Goal: Task Accomplishment & Management: Use online tool/utility

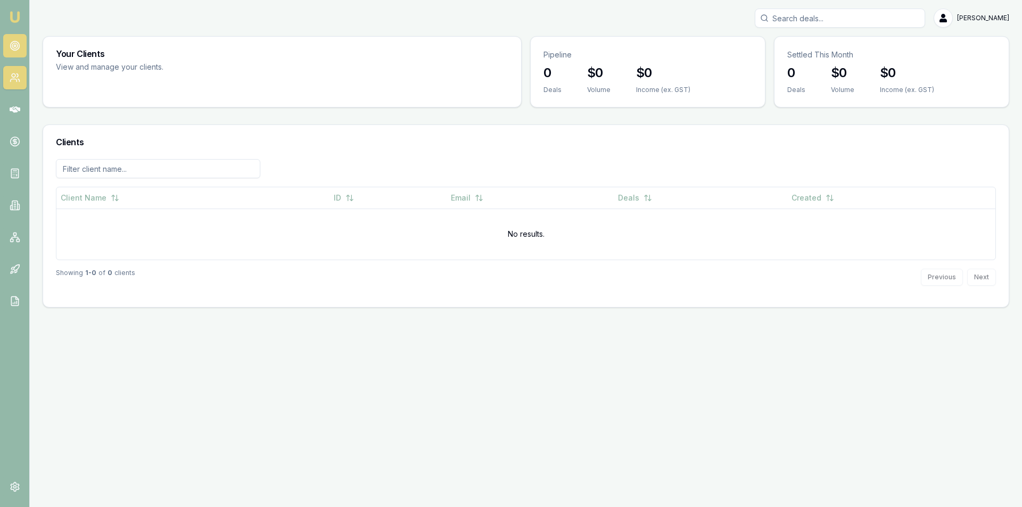
click at [17, 55] on link at bounding box center [14, 45] width 23 height 23
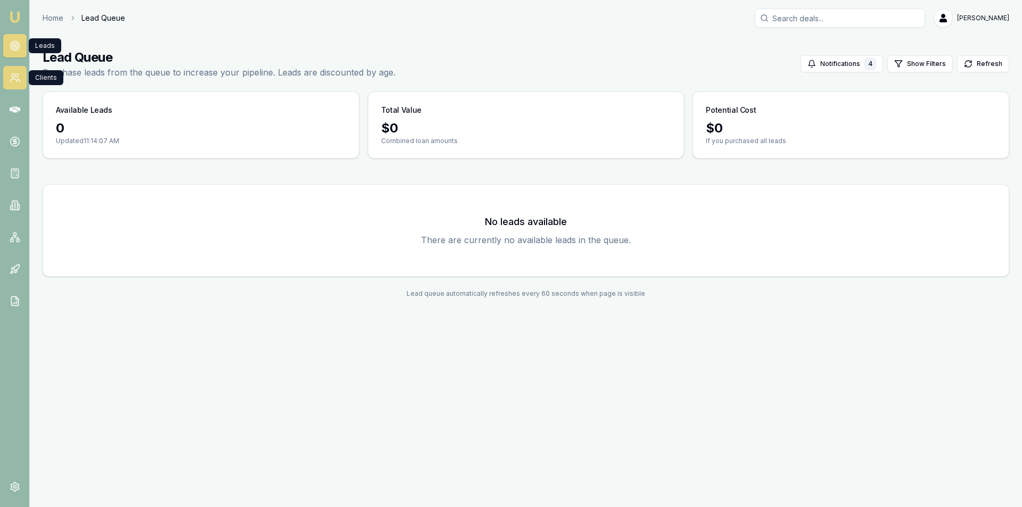
click at [12, 80] on icon at bounding box center [15, 77] width 11 height 11
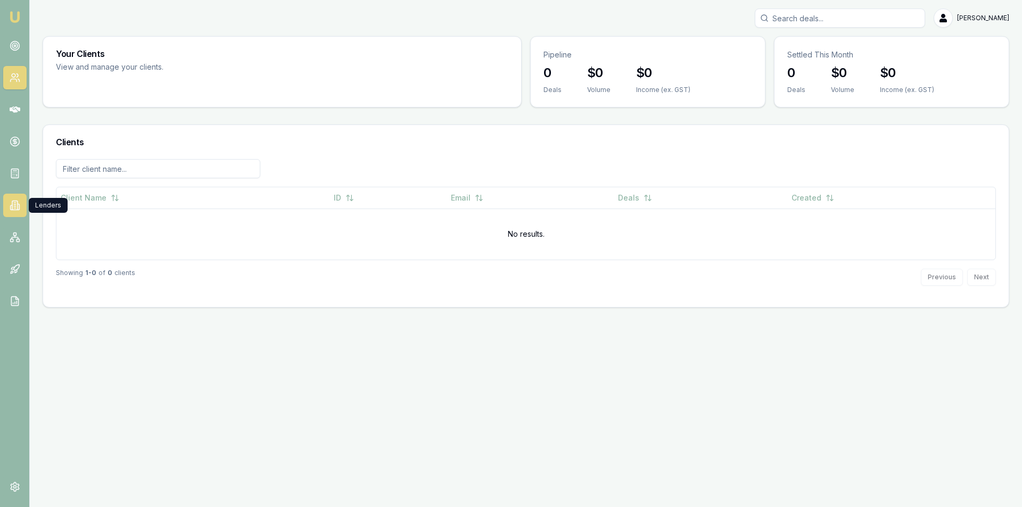
click at [21, 208] on link at bounding box center [14, 205] width 23 height 23
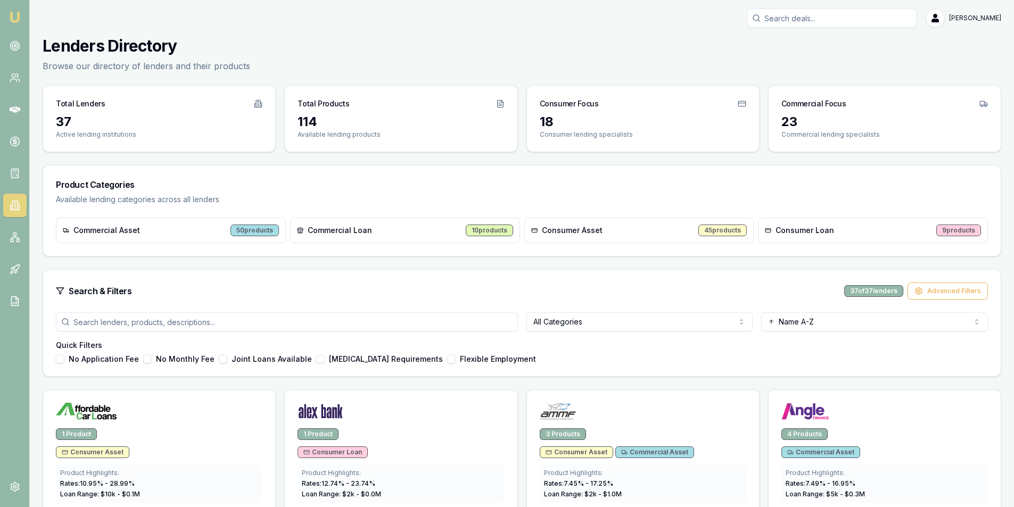
click at [572, 339] on div "All Categories Name A-Z Quick Filters No Application Fee No Monthly Fee Joint L…" at bounding box center [522, 344] width 958 height 64
click at [584, 327] on html "Emu Broker [PERSON_NAME] Toggle Menu Lenders Directory Browse our directory of …" at bounding box center [507, 253] width 1014 height 507
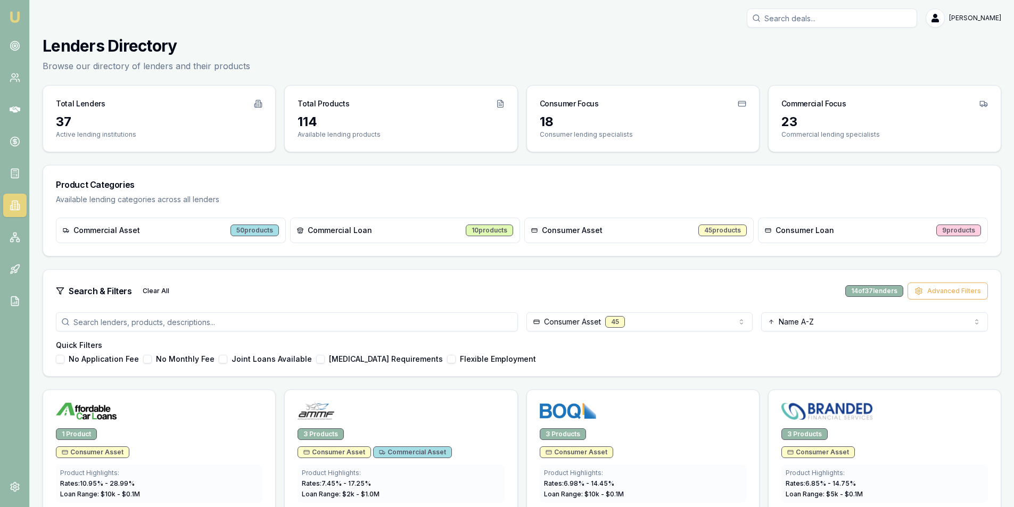
click at [316, 358] on button "[MEDICAL_DATA] Requirements" at bounding box center [320, 359] width 9 height 9
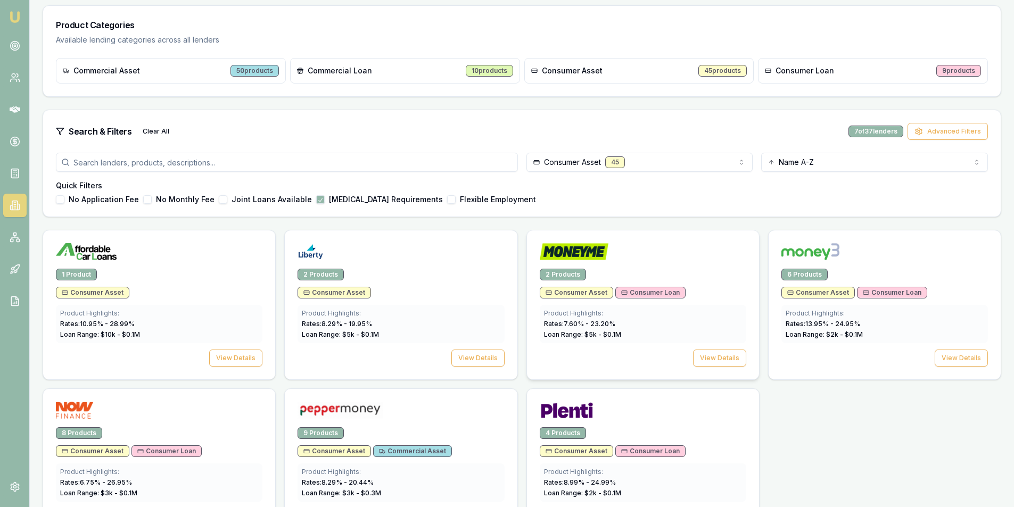
scroll to position [200, 0]
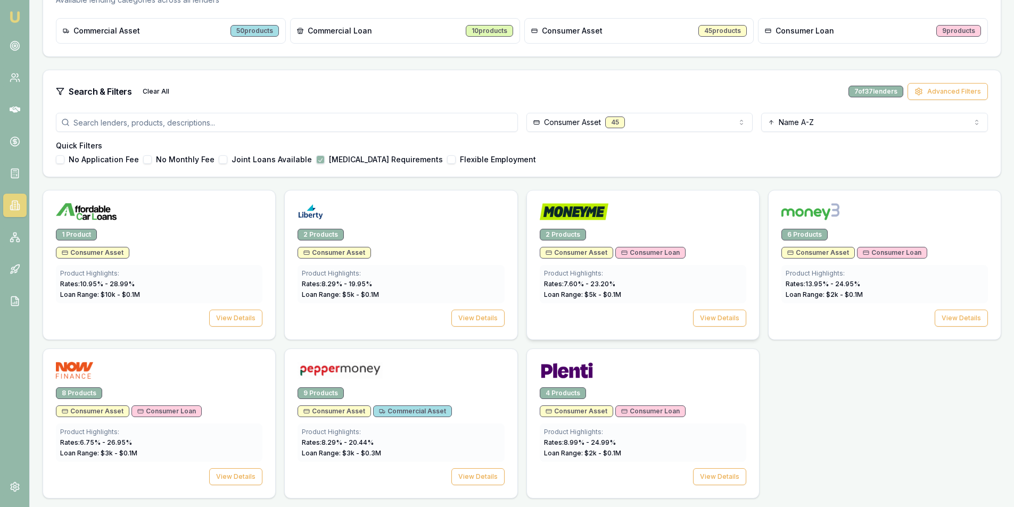
click at [620, 229] on div "2 Products" at bounding box center [643, 235] width 207 height 12
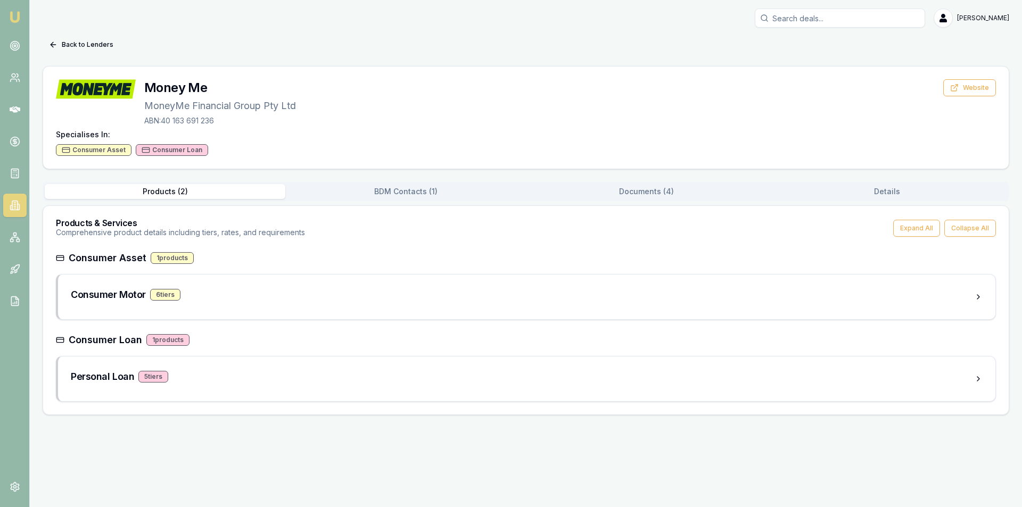
click at [424, 185] on button "BDM Contacts ( 1 )" at bounding box center [405, 191] width 241 height 15
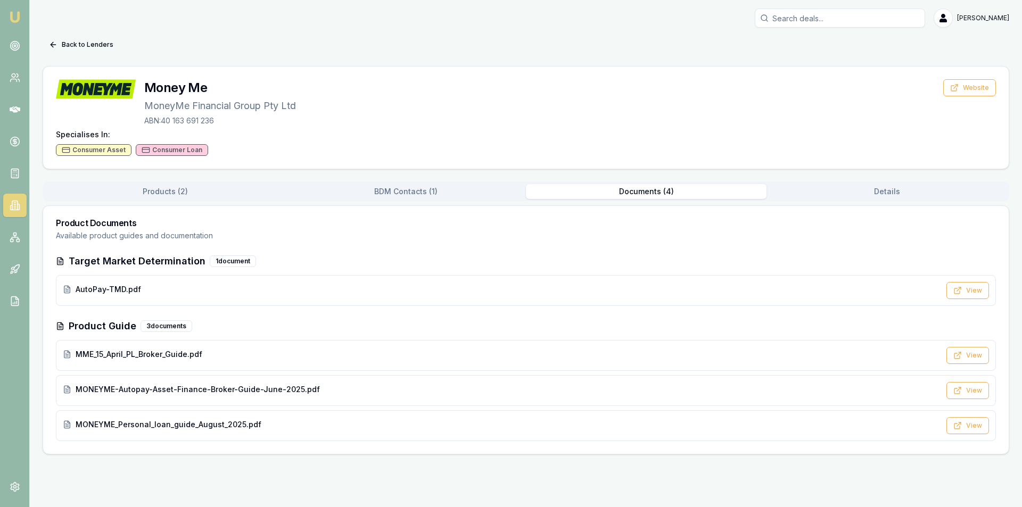
click at [644, 189] on button "Documents ( 4 )" at bounding box center [646, 191] width 241 height 15
click at [798, 190] on button "Details" at bounding box center [886, 191] width 241 height 15
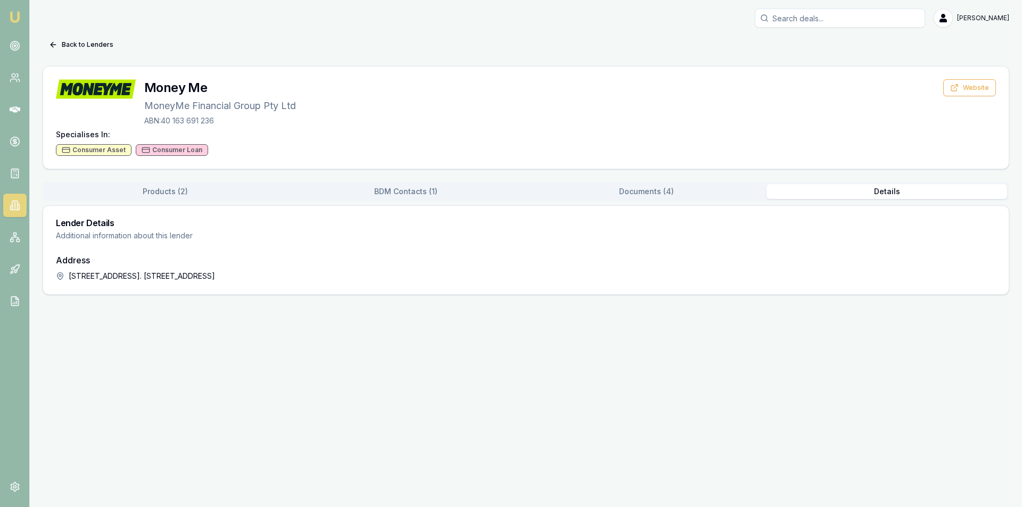
click at [185, 194] on button "Products ( 2 )" at bounding box center [165, 191] width 241 height 15
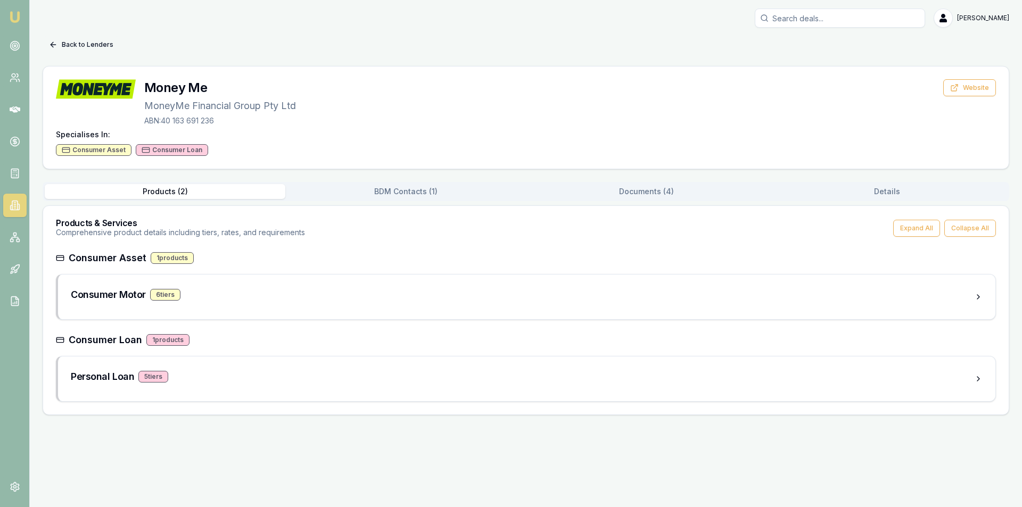
click at [56, 40] on button "Back to Lenders" at bounding box center [81, 44] width 77 height 17
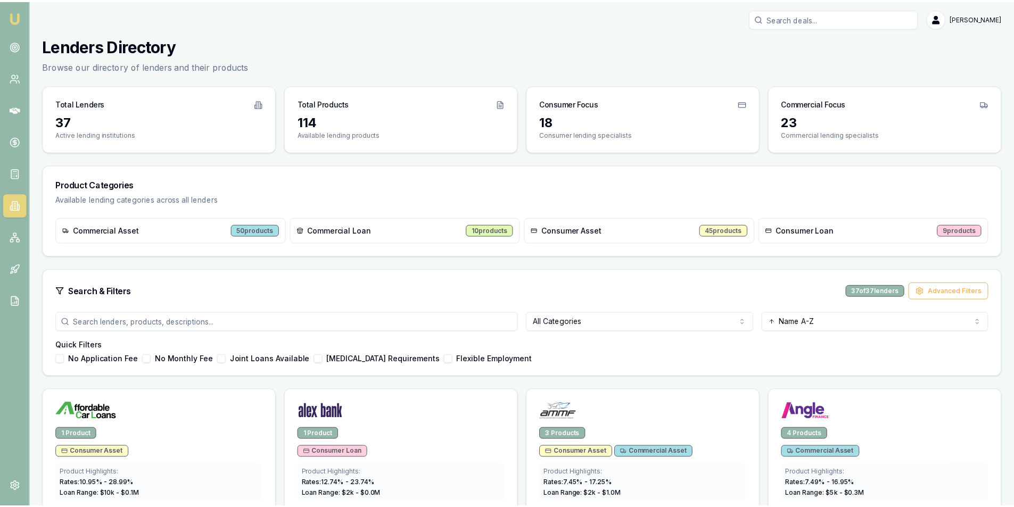
scroll to position [200, 0]
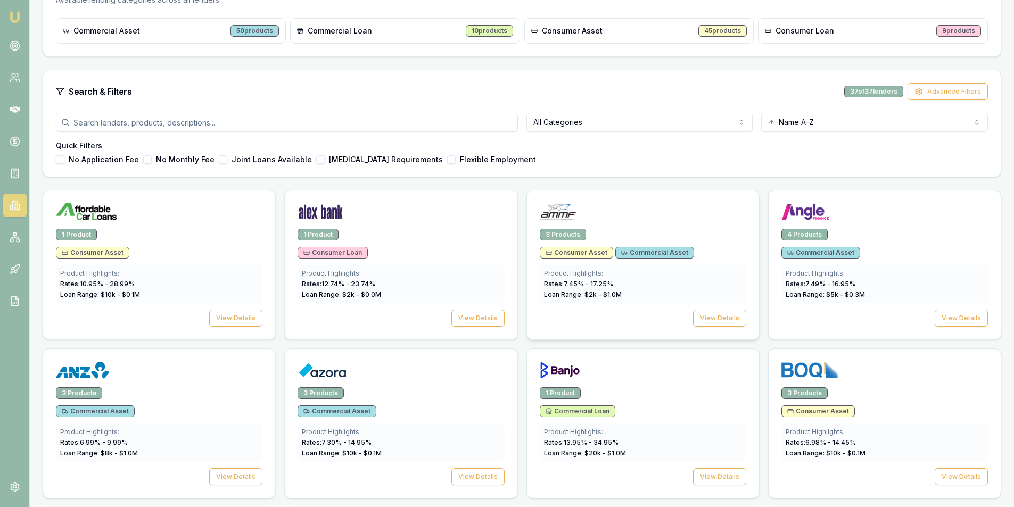
click at [615, 265] on div "Product Highlights: Rates: 7.45 % - 17.25 % Loan Range: $ 2 k - $ 1.0 M" at bounding box center [643, 284] width 207 height 38
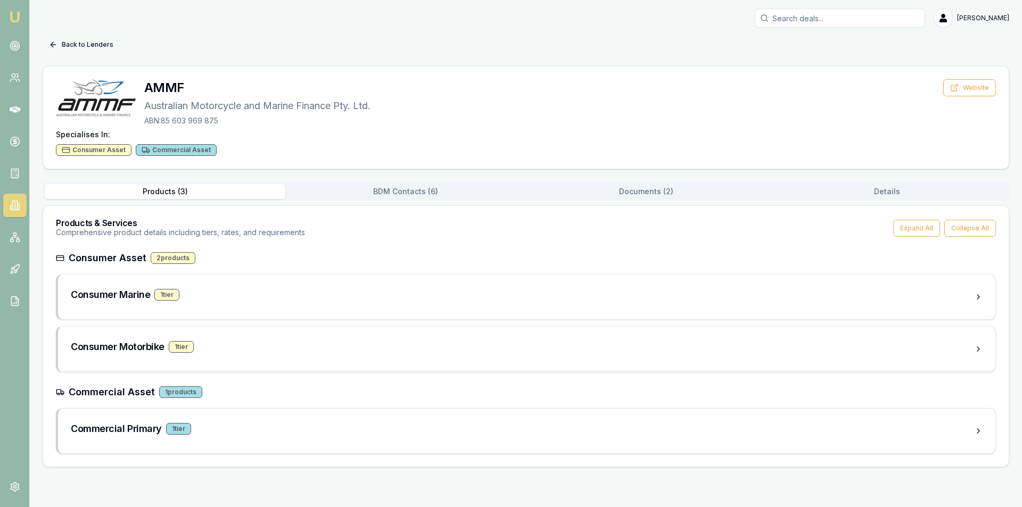
click at [48, 44] on button "Back to Lenders" at bounding box center [81, 44] width 77 height 17
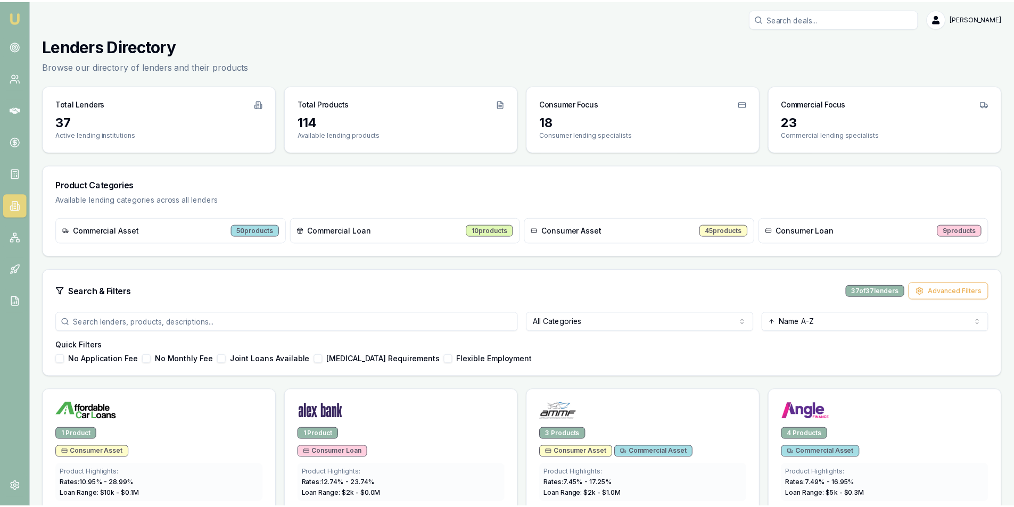
scroll to position [200, 0]
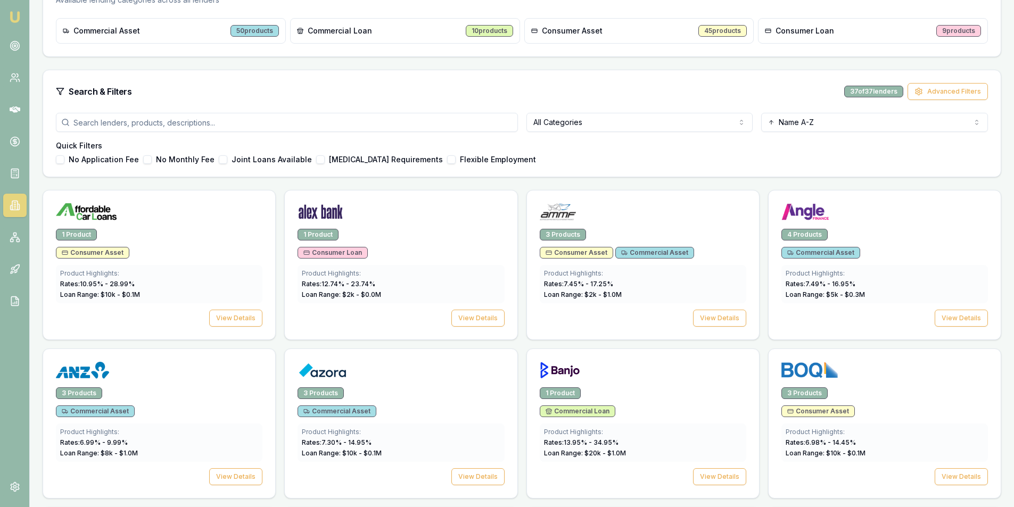
click at [570, 126] on html "Emu Broker [PERSON_NAME] Toggle Menu Lenders Directory Browse our directory of …" at bounding box center [507, 53] width 1014 height 507
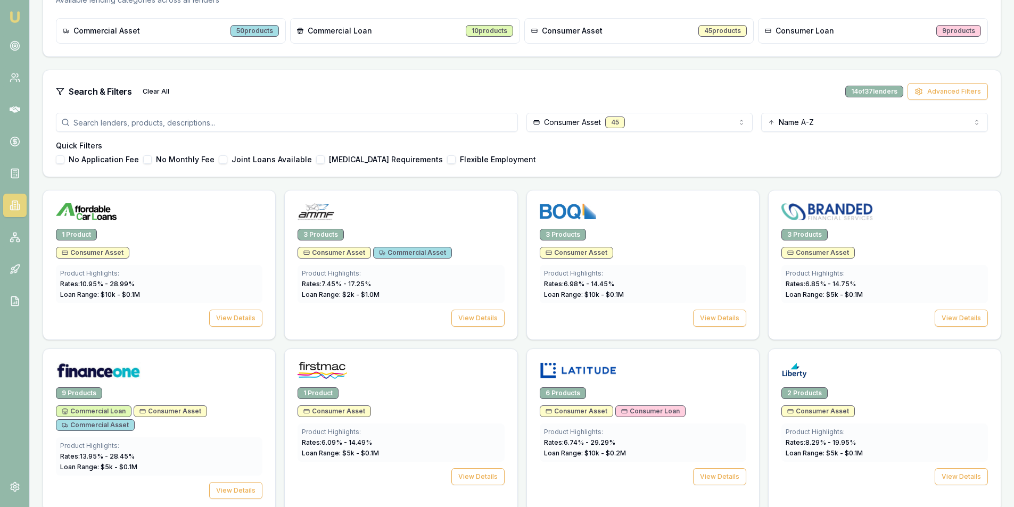
click at [382, 160] on label "[MEDICAL_DATA] Requirements" at bounding box center [386, 159] width 114 height 7
click at [325, 160] on button "[MEDICAL_DATA] Requirements" at bounding box center [320, 159] width 9 height 9
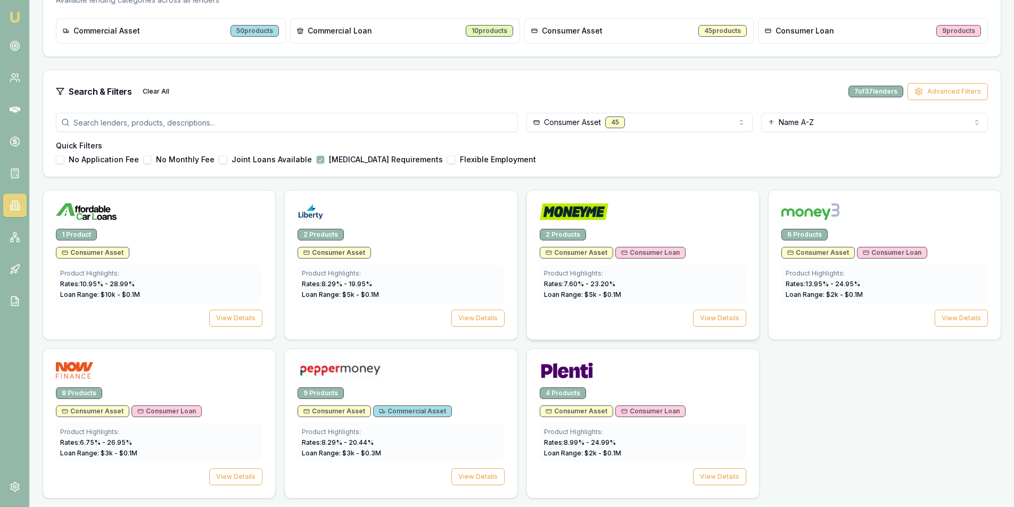
click at [648, 254] on span "Consumer Loan" at bounding box center [650, 253] width 59 height 9
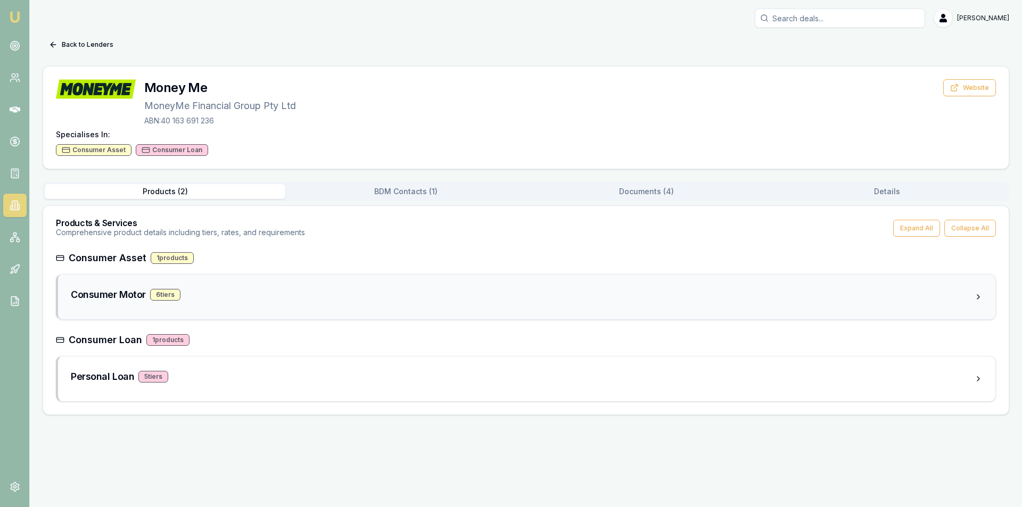
click at [217, 299] on div "Consumer Motor 6 tier s" at bounding box center [522, 294] width 903 height 15
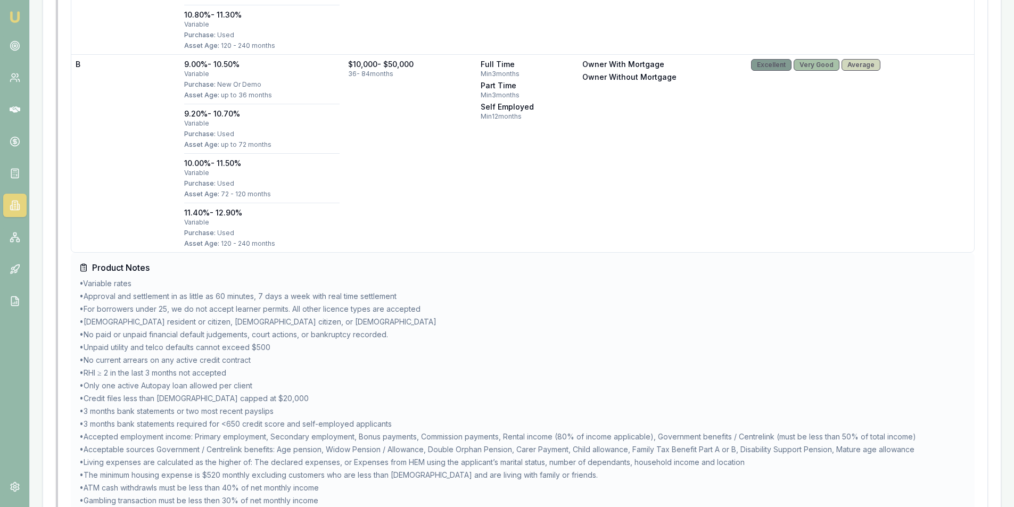
scroll to position [1534, 0]
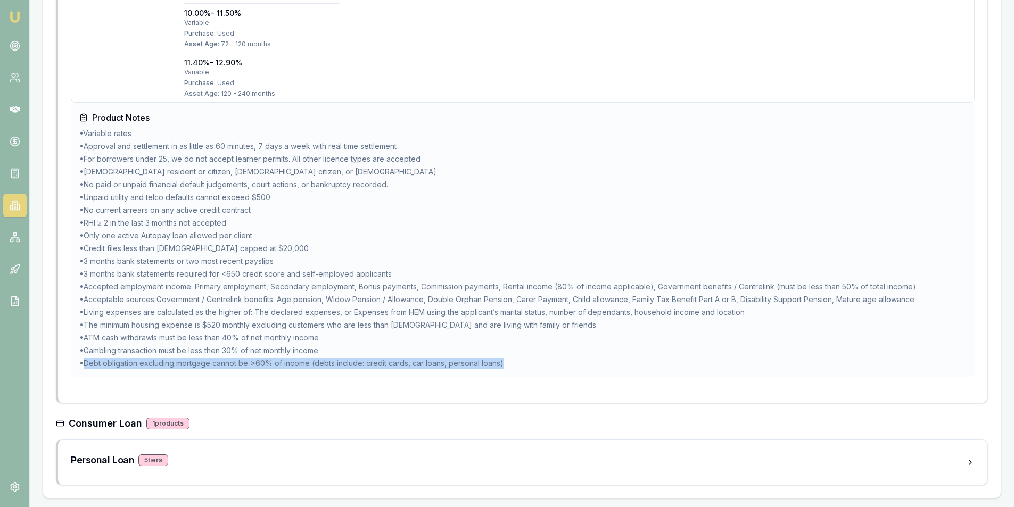
drag, startPoint x: 84, startPoint y: 366, endPoint x: 502, endPoint y: 370, distance: 418.4
click at [502, 370] on div "Product Notes • Variable rates • Approval and settlement in as little as 60 min…" at bounding box center [523, 240] width 904 height 275
click at [540, 374] on div "Product Notes • Variable rates • Approval and settlement in as little as 60 min…" at bounding box center [523, 240] width 904 height 275
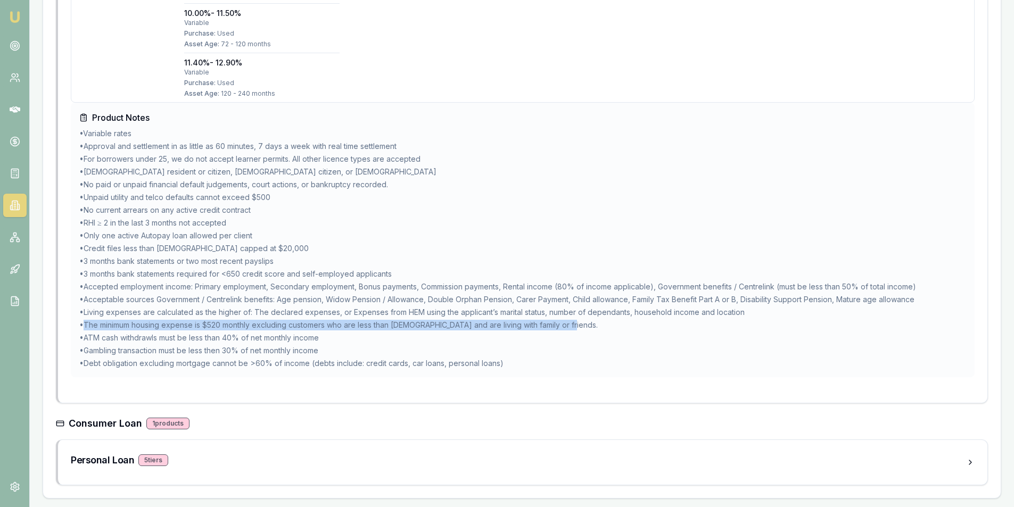
drag, startPoint x: 85, startPoint y: 324, endPoint x: 566, endPoint y: 327, distance: 480.6
click at [566, 327] on li "• The minimum housing expense is $520 monthly excluding customers who are less …" at bounding box center [522, 325] width 887 height 11
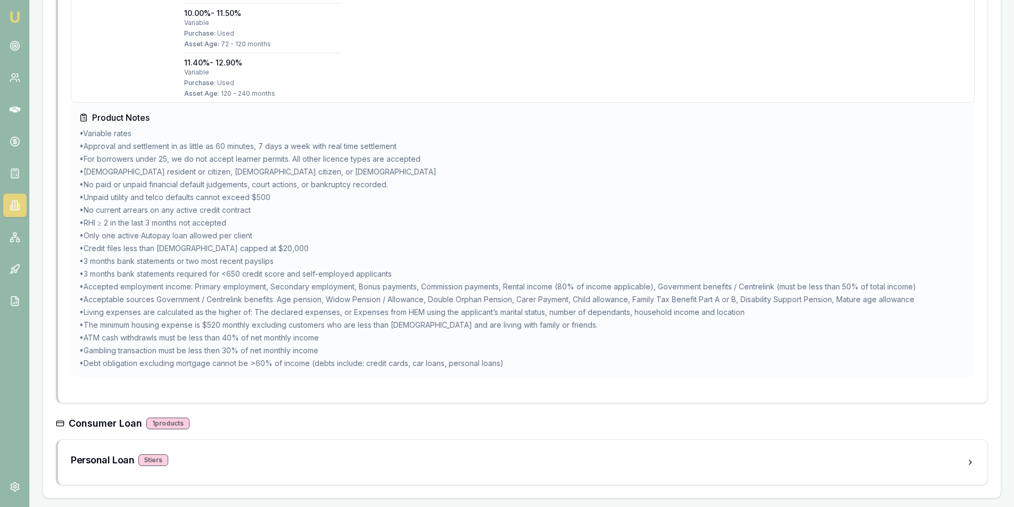
click at [604, 344] on ul "• Variable rates • Approval and settlement in as little as 60 minutes, 7 days a…" at bounding box center [522, 248] width 887 height 241
drag, startPoint x: 83, startPoint y: 258, endPoint x: 290, endPoint y: 254, distance: 207.1
click at [290, 254] on ul "• Variable rates • Approval and settlement in as little as 60 minutes, 7 days a…" at bounding box center [522, 248] width 887 height 241
click at [292, 254] on ul "• Variable rates • Approval and settlement in as little as 60 minutes, 7 days a…" at bounding box center [522, 248] width 887 height 241
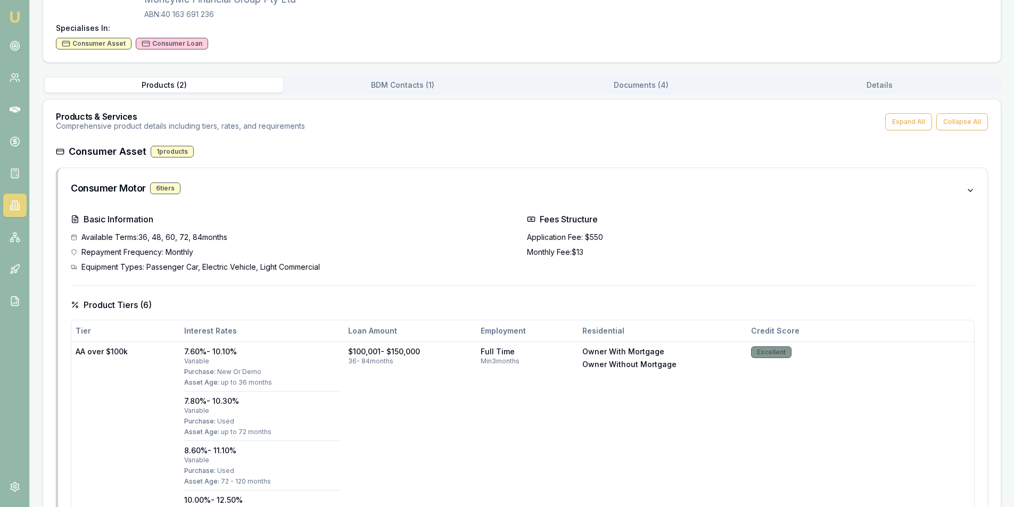
scroll to position [0, 0]
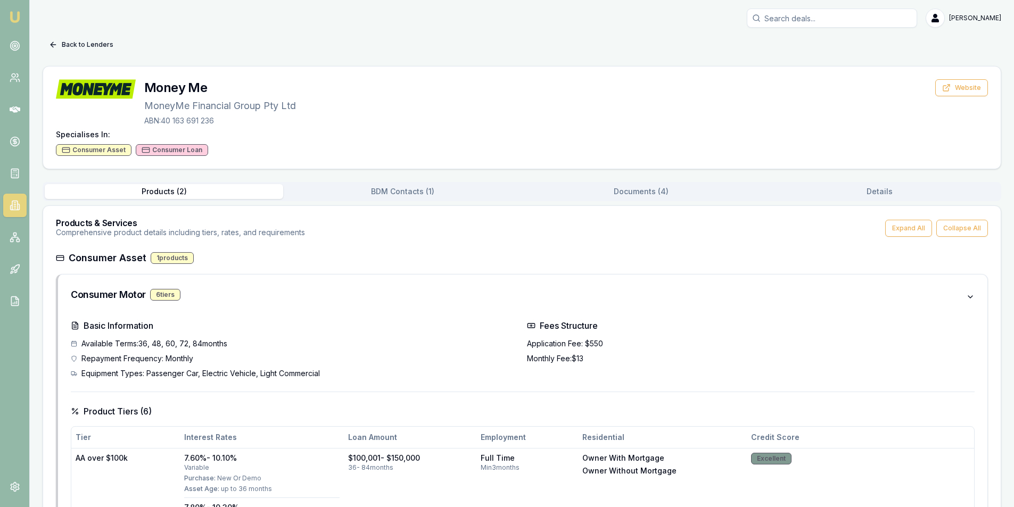
click at [60, 50] on button "Back to Lenders" at bounding box center [81, 44] width 77 height 17
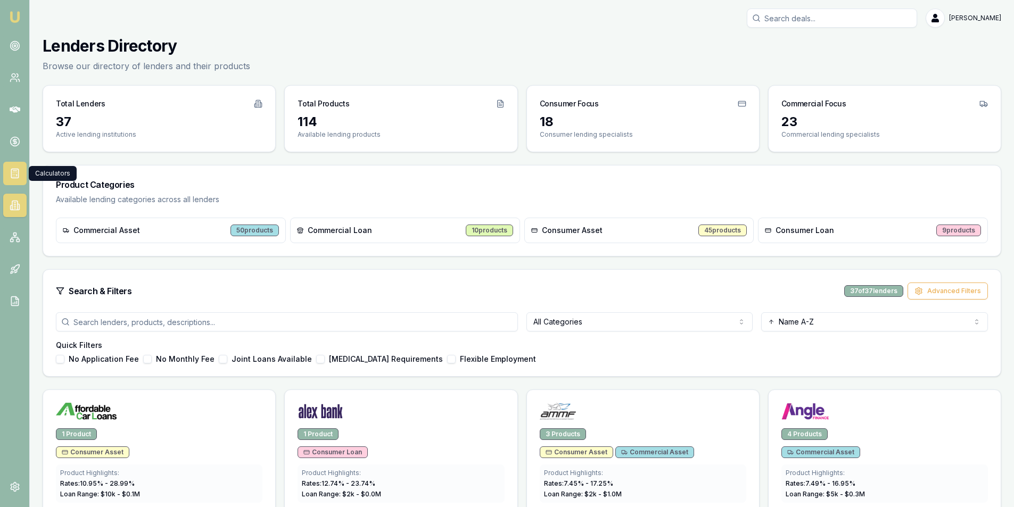
click at [15, 178] on rect at bounding box center [14, 173] width 7 height 9
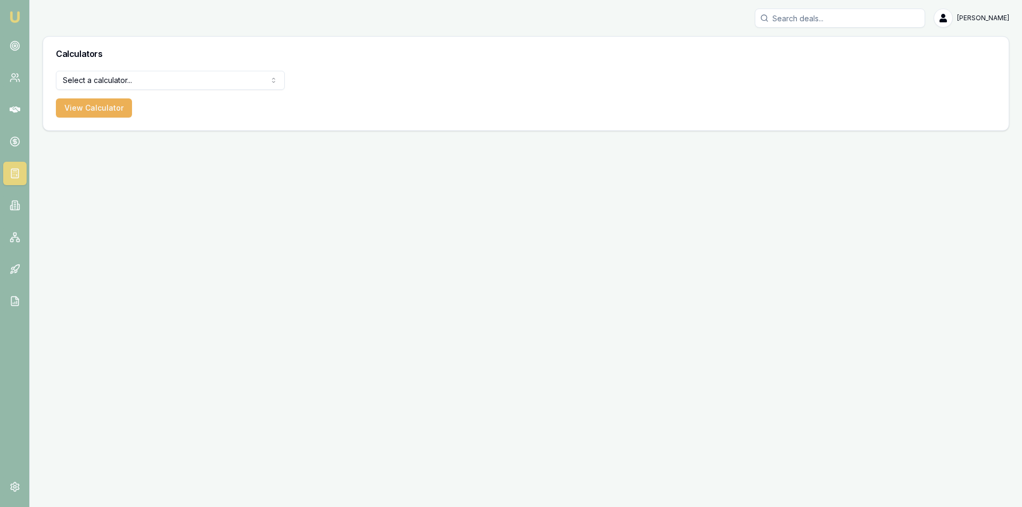
click at [185, 78] on html "[PERSON_NAME] [PERSON_NAME] Toggle Menu Calculators Select a calculator... Fina…" at bounding box center [511, 253] width 1022 height 507
click at [117, 106] on button "View Calculator" at bounding box center [94, 107] width 76 height 19
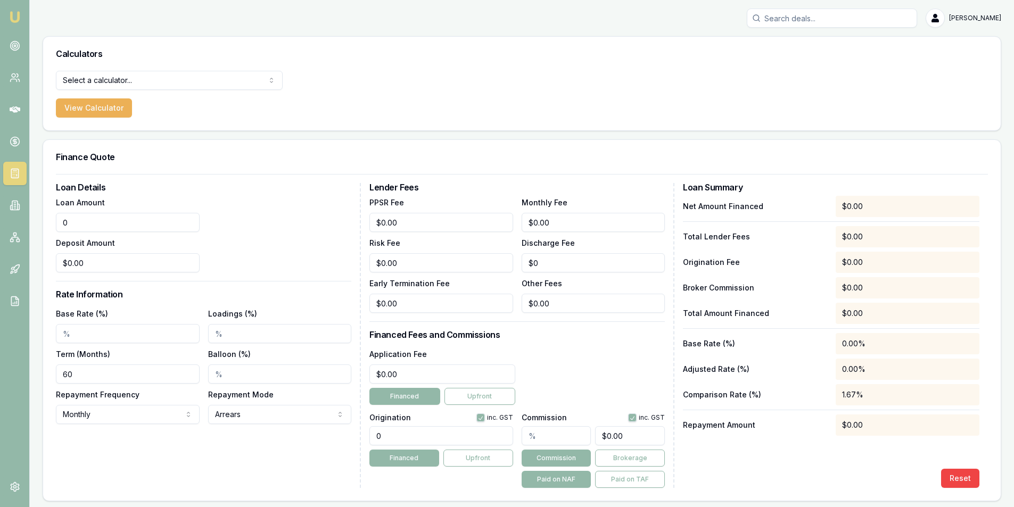
click at [107, 217] on input "0" at bounding box center [128, 222] width 144 height 19
drag, startPoint x: 129, startPoint y: 219, endPoint x: 56, endPoint y: 222, distance: 72.5
click at [56, 222] on input "16000" at bounding box center [128, 222] width 144 height 19
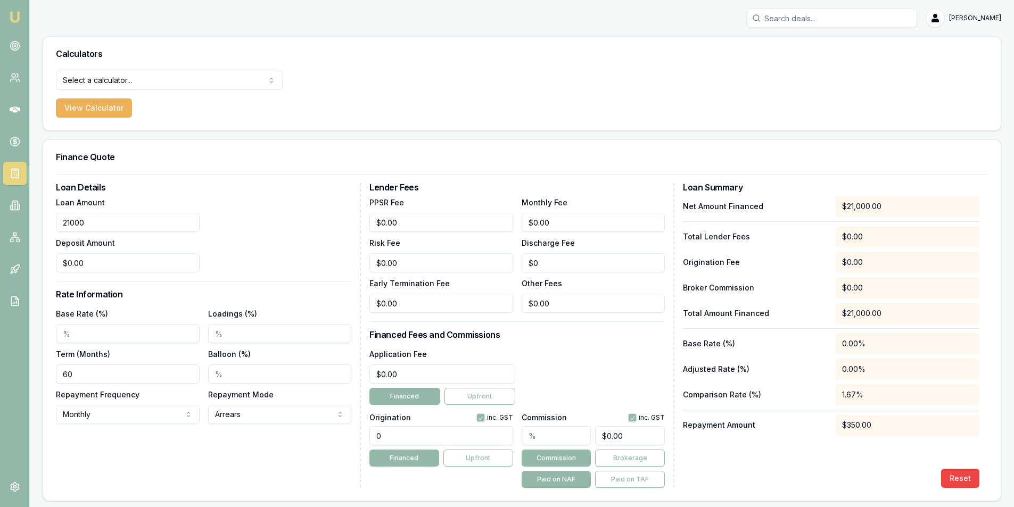
type input "$21,000.00"
click at [71, 258] on input "0" at bounding box center [128, 262] width 144 height 19
type input "$5,000.00"
click at [200, 229] on div "Loan Amount $21,000.00 Deposit Amount $5,000.00" at bounding box center [203, 234] width 295 height 77
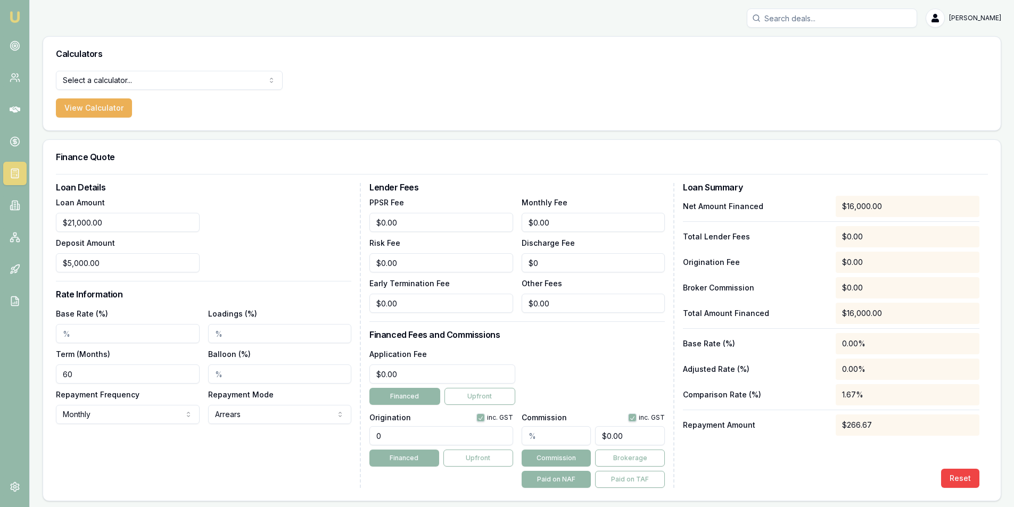
click at [131, 332] on input "Base Rate (%)" at bounding box center [128, 333] width 144 height 19
type input "6.49"
type input "21000"
type input "6.49%"
click at [193, 225] on input "21000" at bounding box center [128, 222] width 144 height 19
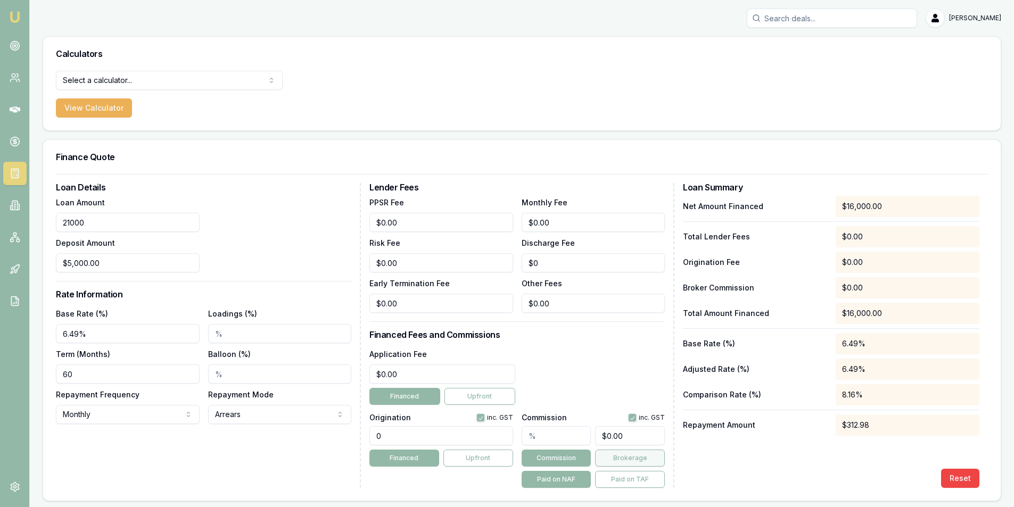
type input "$21,000.00"
click at [611, 457] on button "Brokerage" at bounding box center [630, 458] width 70 height 17
click at [580, 451] on button "Commission" at bounding box center [557, 458] width 70 height 17
click at [405, 374] on input "0" at bounding box center [442, 374] width 146 height 19
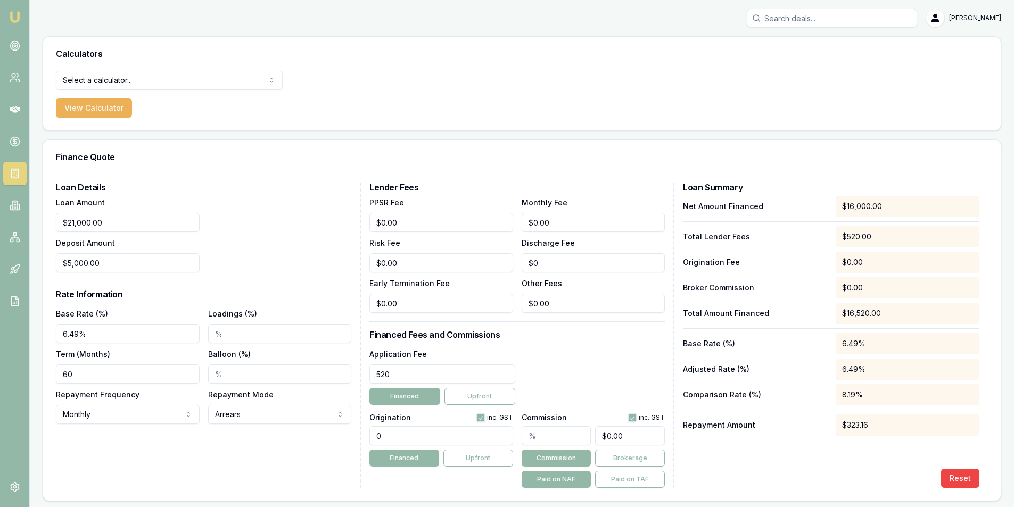
type input "$520.00"
click at [823, 467] on div "Net Amount Financed $16,000.00 Total Lender Fees $520.00 Origination Fee $0.00 …" at bounding box center [831, 342] width 296 height 292
drag, startPoint x: 868, startPoint y: 427, endPoint x: 843, endPoint y: 429, distance: 25.1
click at [843, 429] on div "$323.16" at bounding box center [908, 425] width 144 height 21
click at [850, 444] on div "Net Amount Financed $16,000.00 Total Lender Fees $520.00 Origination Fee $0.00 …" at bounding box center [831, 342] width 296 height 292
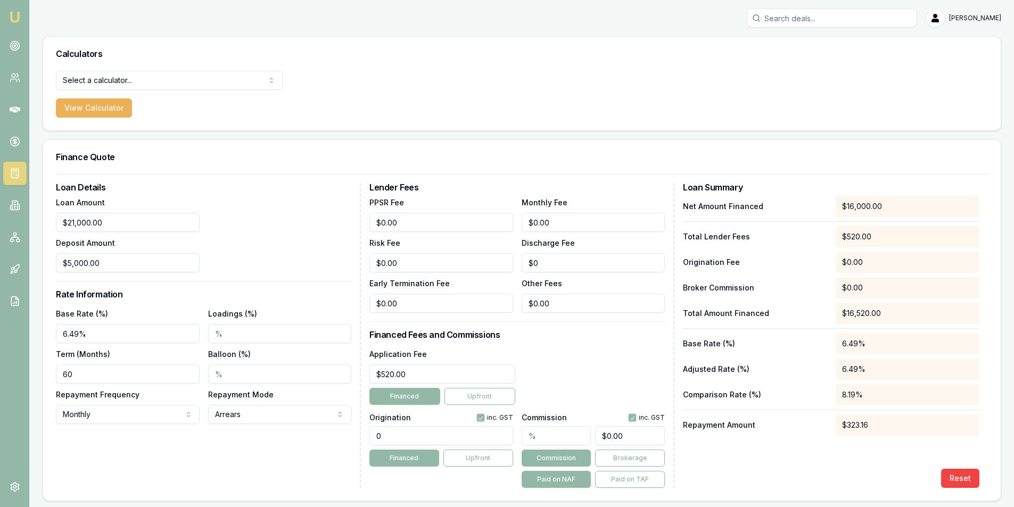
click at [235, 336] on input "Loadings (%)" at bounding box center [280, 333] width 144 height 19
click at [262, 270] on div "Loan Amount $21,000.00 Deposit Amount $5,000.00" at bounding box center [203, 234] width 295 height 77
drag, startPoint x: 237, startPoint y: 336, endPoint x: 214, endPoint y: 333, distance: 23.6
click at [214, 333] on input "2.00%" at bounding box center [280, 333] width 144 height 19
click at [238, 260] on div "Loan Amount $21,000.00 Deposit Amount $5,000.00" at bounding box center [203, 234] width 295 height 77
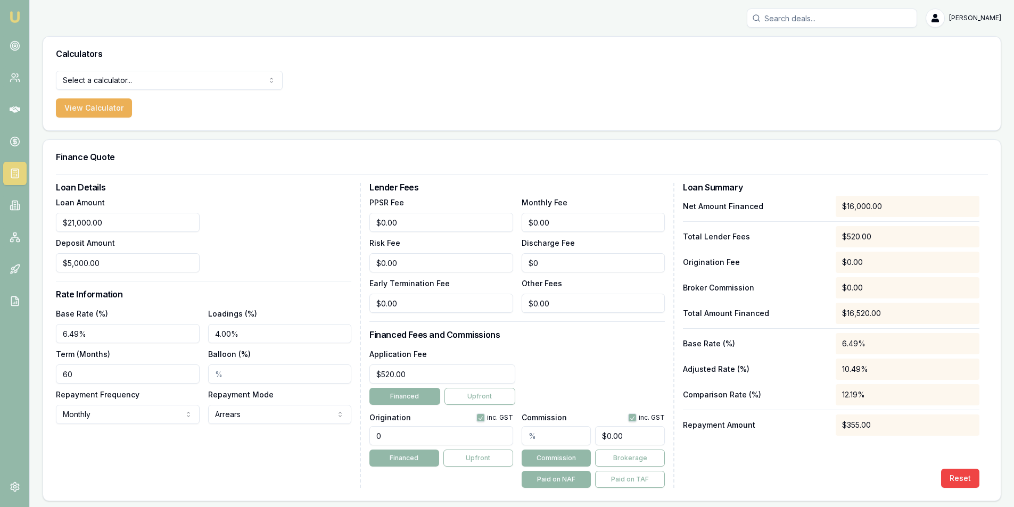
drag, startPoint x: 239, startPoint y: 332, endPoint x: 201, endPoint y: 332, distance: 38.3
click at [201, 332] on div "Base Rate (%) 6.49% Loadings (%) 4.00% Term (Months) 60 Balloon (%) Repayment F…" at bounding box center [203, 365] width 295 height 117
drag, startPoint x: 219, startPoint y: 333, endPoint x: 201, endPoint y: 334, distance: 18.2
click at [201, 334] on div "Base Rate (%) 6.49% Loadings (%) 10 Term (Months) 60 Balloon (%) Repayment Freq…" at bounding box center [203, 365] width 295 height 117
click at [250, 265] on div "Loan Amount $21,000.00 Deposit Amount $5,000.00" at bounding box center [203, 234] width 295 height 77
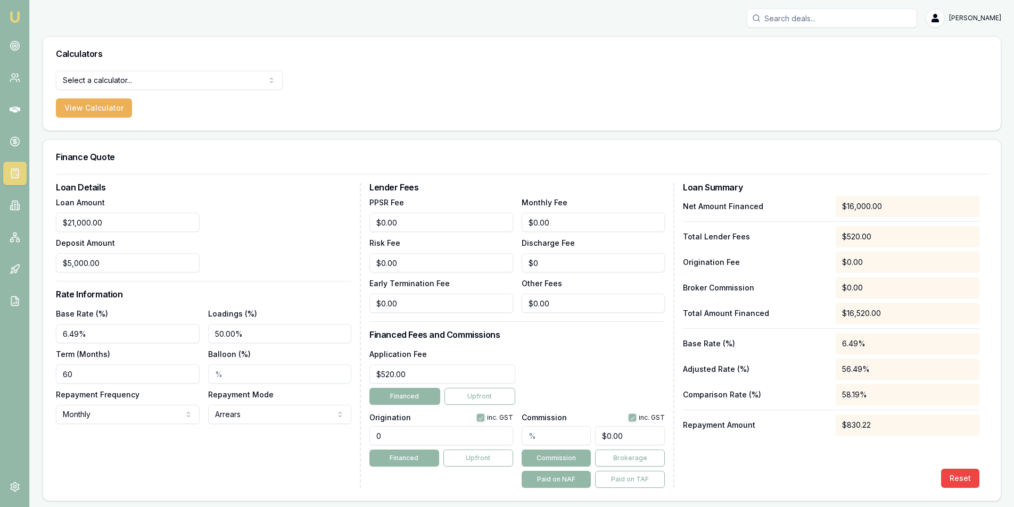
drag, startPoint x: 241, startPoint y: 336, endPoint x: 210, endPoint y: 337, distance: 31.4
click at [210, 337] on input "50.00%" at bounding box center [280, 333] width 144 height 19
drag, startPoint x: 238, startPoint y: 336, endPoint x: 205, endPoint y: 337, distance: 33.0
click at [205, 337] on div "Base Rate (%) 6.49% Loadings (%) 90 Term (Months) 60 Balloon (%) Repayment Freq…" at bounding box center [203, 365] width 295 height 117
click at [260, 273] on div "Loan Details Loan Amount $21,000.00 Deposit Amount $5,000.00 Rate Information B…" at bounding box center [208, 335] width 305 height 305
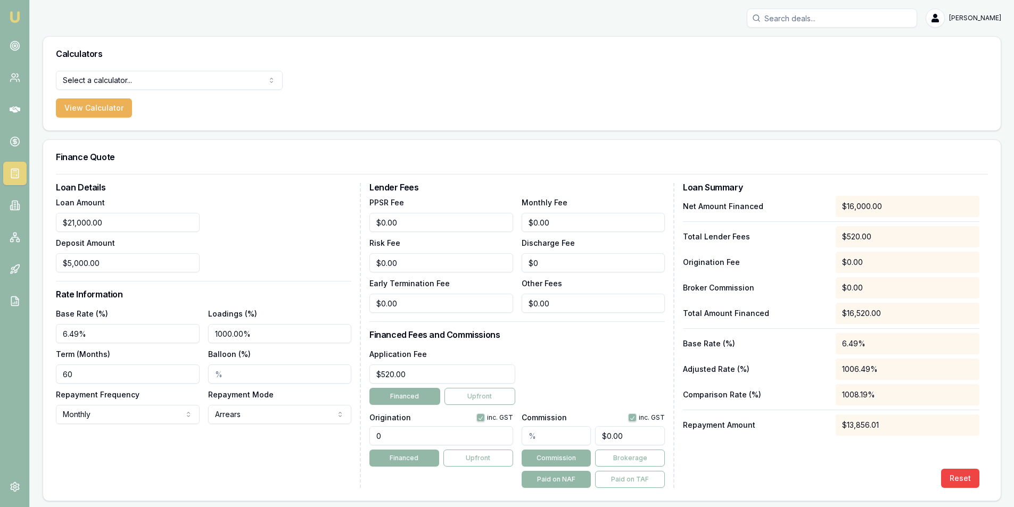
drag, startPoint x: 267, startPoint y: 334, endPoint x: 203, endPoint y: 338, distance: 64.0
click at [203, 338] on div "Base Rate (%) 6.49% Loadings (%) 1000.00% Term (Months) 60 Balloon (%) Repaymen…" at bounding box center [203, 365] width 295 height 117
type input "2.00%"
click at [236, 221] on div "Loan Amount $21,000.00 Deposit Amount $5,000.00" at bounding box center [203, 234] width 295 height 77
click at [229, 380] on input "Balloon (%)" at bounding box center [280, 374] width 144 height 19
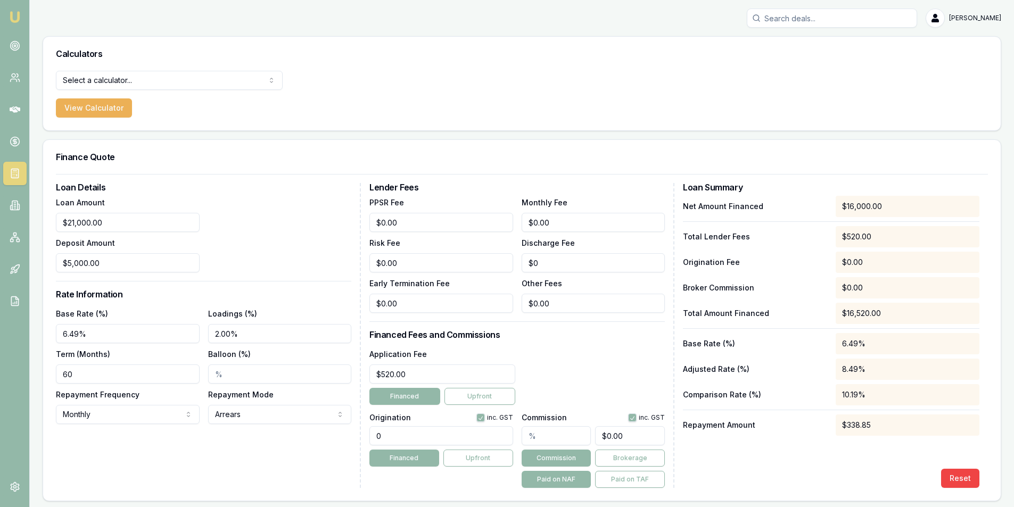
click at [247, 404] on div "Repayment Mode Arrears Arrears Advance" at bounding box center [280, 406] width 144 height 36
click at [242, 415] on html "[PERSON_NAME] [PERSON_NAME] Toggle Menu Calculators Select a calculator... Fina…" at bounding box center [507, 253] width 1014 height 507
click at [254, 410] on html "[PERSON_NAME] [PERSON_NAME] Toggle Menu Calculators Select a calculator... Fina…" at bounding box center [511, 253] width 1022 height 507
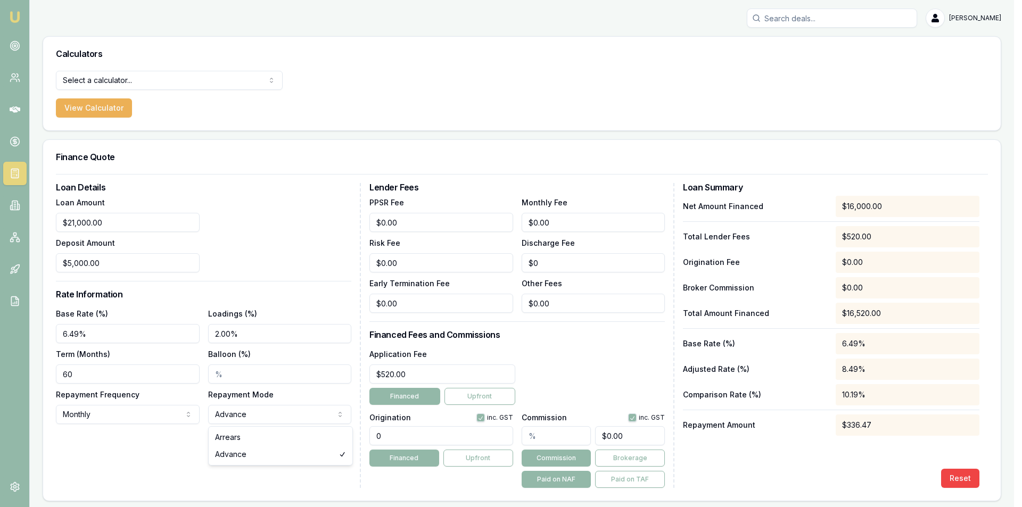
select select "ARREARS"
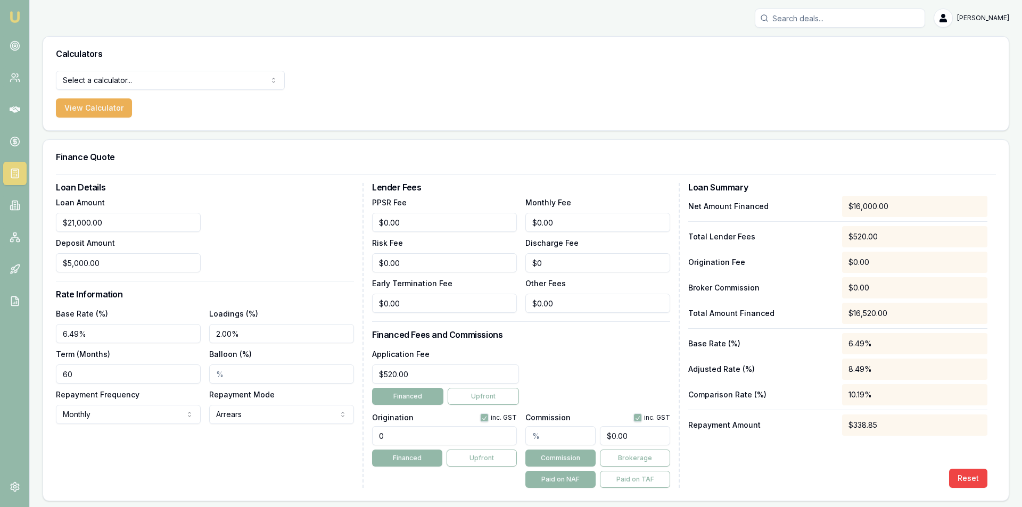
click at [151, 80] on html "[PERSON_NAME] [PERSON_NAME] Toggle Menu Calculators Select a calculator... Fina…" at bounding box center [511, 253] width 1022 height 507
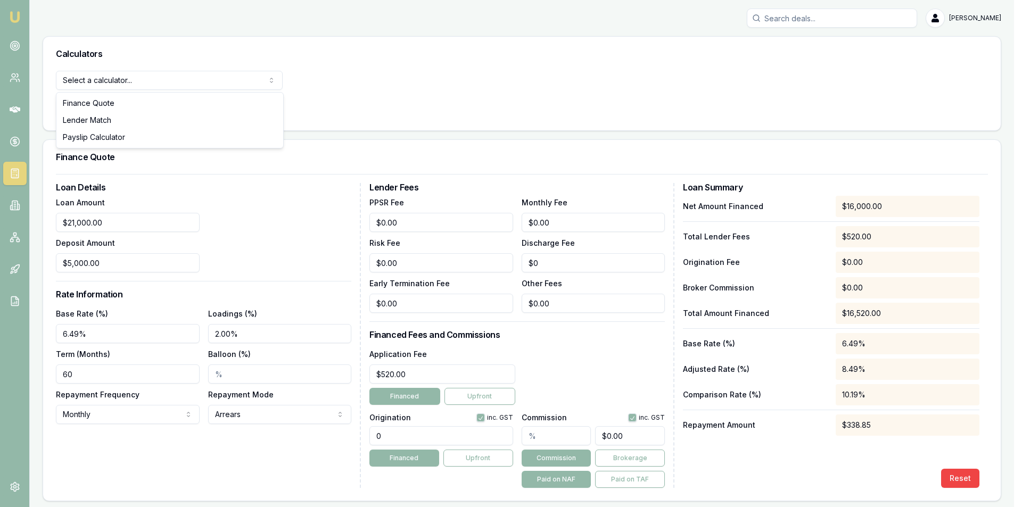
click at [151, 80] on html "[PERSON_NAME] [PERSON_NAME] Toggle Menu Calculators Select a calculator... Fina…" at bounding box center [511, 253] width 1022 height 507
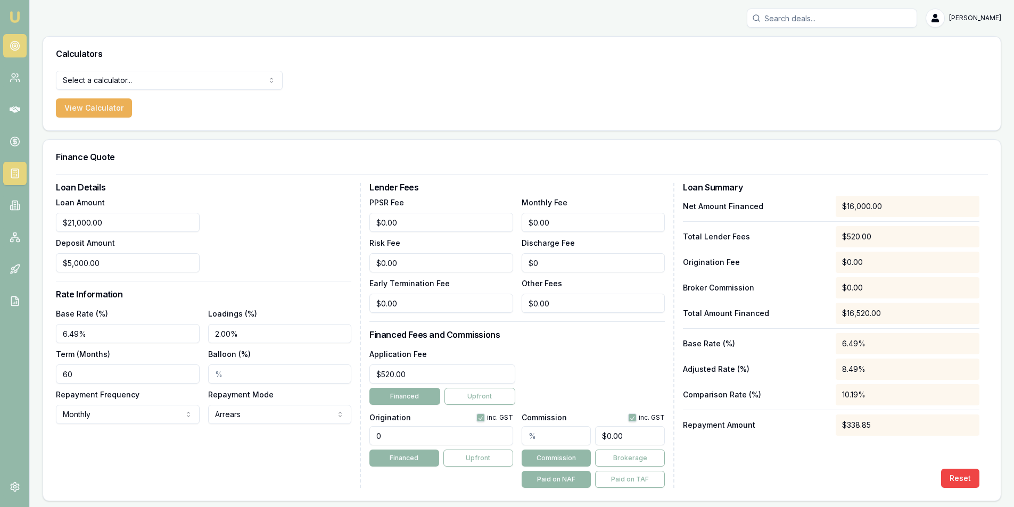
click at [21, 40] on link at bounding box center [14, 45] width 23 height 23
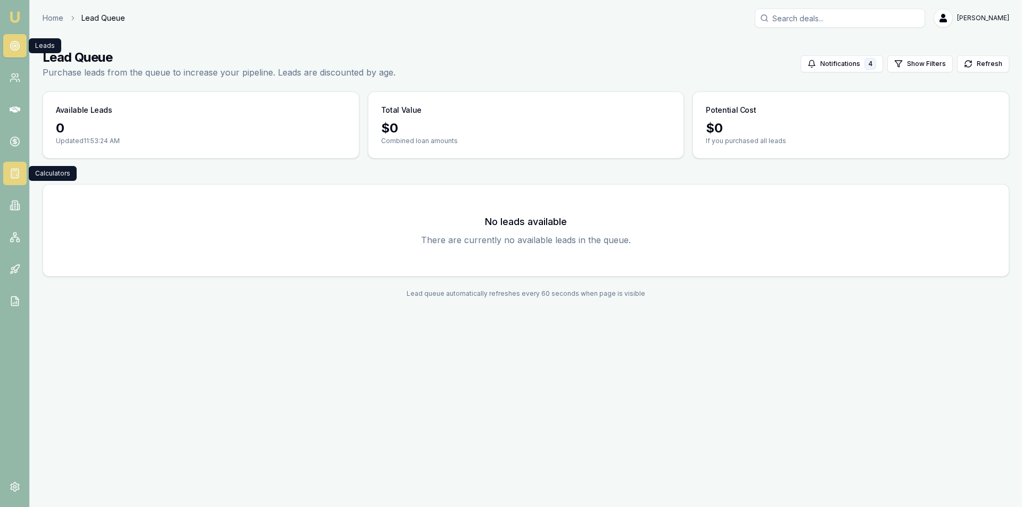
click at [19, 168] on link at bounding box center [14, 173] width 23 height 23
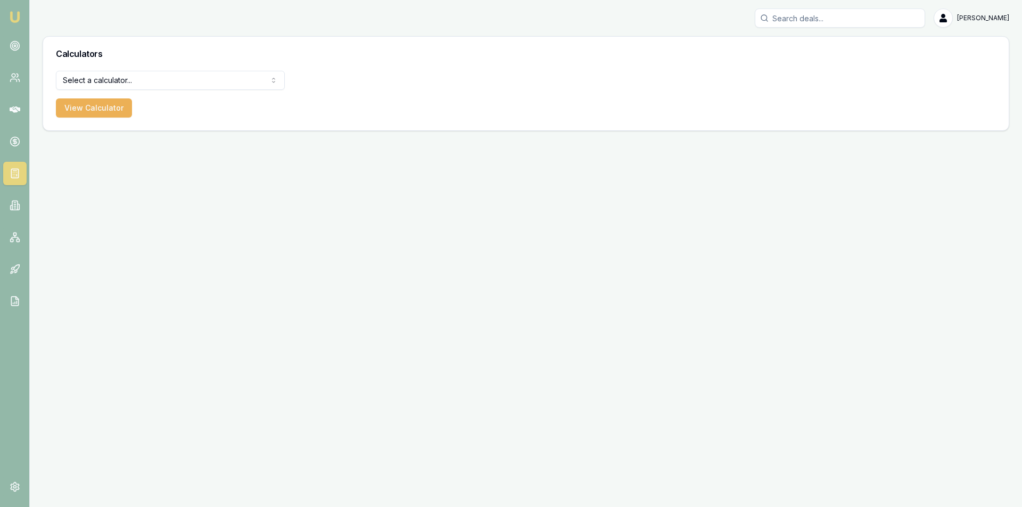
click at [206, 83] on html "[PERSON_NAME] [PERSON_NAME] Toggle Menu Calculators Select a calculator... Fina…" at bounding box center [511, 253] width 1022 height 507
click at [116, 108] on button "View Calculator" at bounding box center [94, 107] width 76 height 19
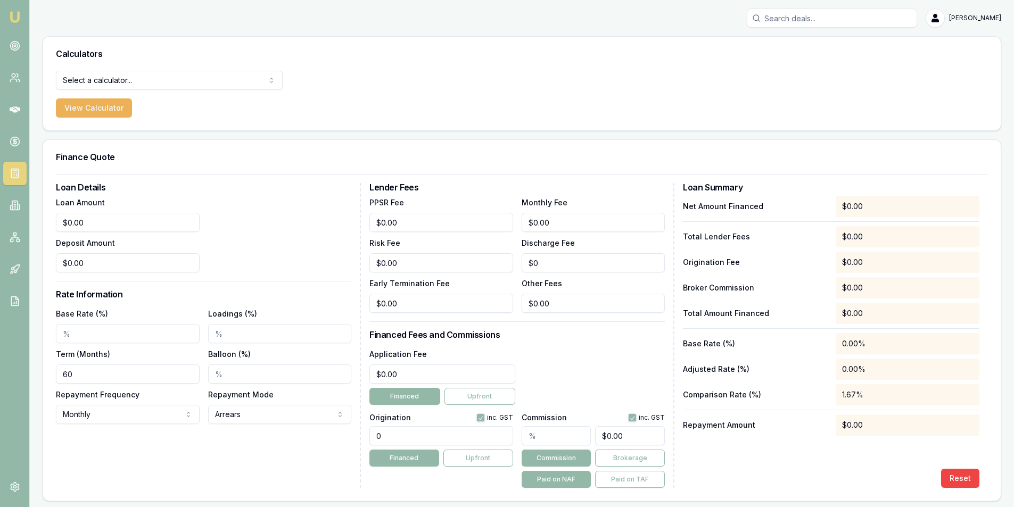
click at [105, 335] on input "Base Rate (%)" at bounding box center [128, 333] width 144 height 19
type input "5.88%"
click at [276, 225] on div "Loan Amount $0.00 Deposit Amount $0.00" at bounding box center [203, 234] width 295 height 77
click at [91, 335] on input "5.88%" at bounding box center [128, 333] width 144 height 19
drag, startPoint x: 91, startPoint y: 335, endPoint x: 53, endPoint y: 336, distance: 38.3
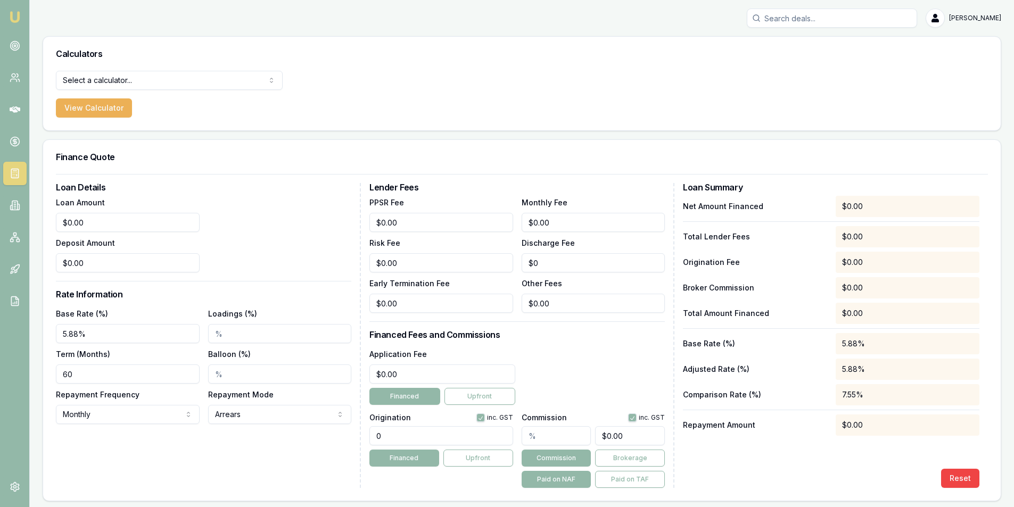
click at [53, 336] on div "Loan Details Loan Amount $0.00 Deposit Amount $0.00 Rate Information Base Rate …" at bounding box center [522, 337] width 958 height 327
drag, startPoint x: 84, startPoint y: 223, endPoint x: 61, endPoint y: 226, distance: 23.6
click at [61, 226] on input "0" at bounding box center [128, 222] width 144 height 19
type input "$640,000.00"
click at [222, 159] on h3 "Finance Quote" at bounding box center [522, 157] width 932 height 9
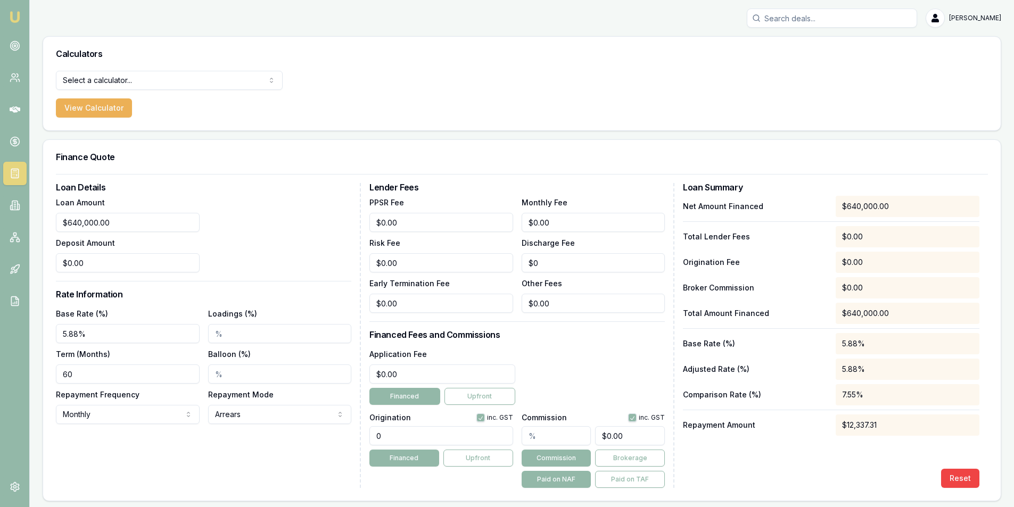
drag, startPoint x: 131, startPoint y: 374, endPoint x: 34, endPoint y: 364, distance: 97.9
click at [34, 364] on main "Calculators Select a calculator... Finance Quote Lender Match Payslip Calculato…" at bounding box center [522, 268] width 984 height 465
click at [271, 215] on div "Loan Amount $640,000.00 Deposit Amount $0.00" at bounding box center [203, 234] width 295 height 77
click at [255, 214] on div "Loan Amount $640,000.00 Deposit Amount $0.00" at bounding box center [203, 234] width 295 height 77
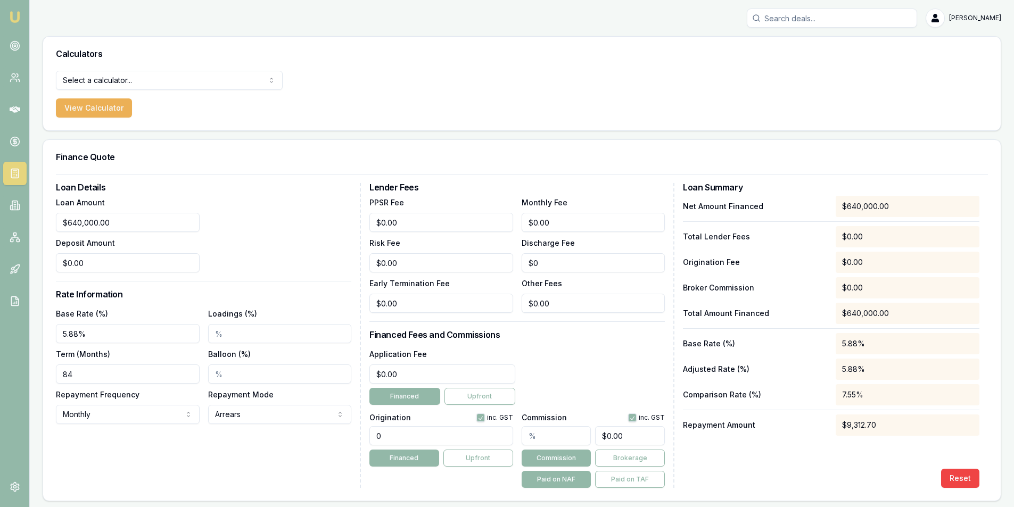
click at [241, 179] on form "Loan Details Loan Amount $640,000.00 Deposit Amount $0.00 Rate Information Base…" at bounding box center [522, 331] width 932 height 314
drag, startPoint x: 881, startPoint y: 431, endPoint x: 851, endPoint y: 428, distance: 30.4
click at [841, 430] on div "$9,312.70" at bounding box center [908, 425] width 144 height 21
click at [871, 432] on div "$9,312.70" at bounding box center [908, 425] width 144 height 21
drag, startPoint x: 879, startPoint y: 425, endPoint x: 837, endPoint y: 431, distance: 43.1
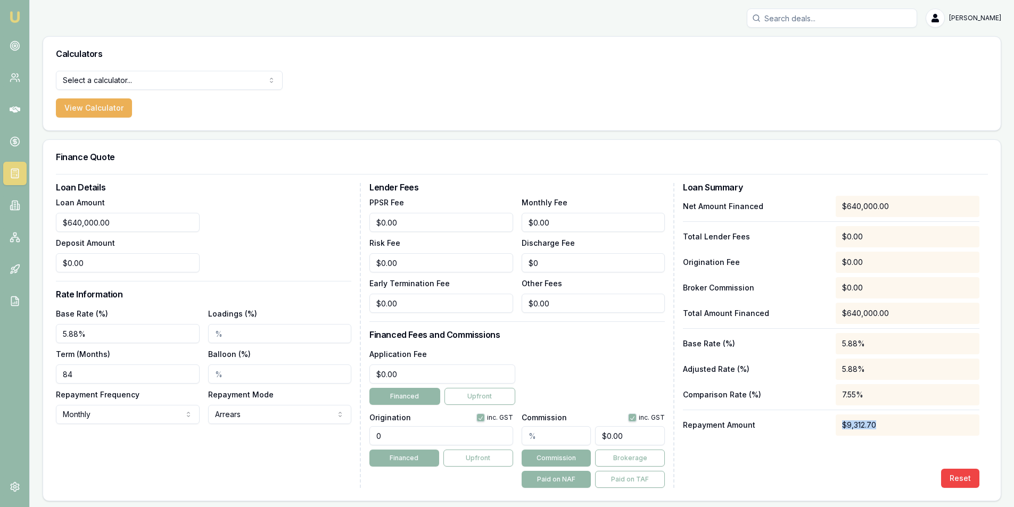
click at [837, 431] on div "$9,312.70" at bounding box center [908, 425] width 144 height 21
click at [862, 436] on div "Net Amount Financed $640,000.00 Total Lender Fees $0.00 Origination Fee $0.00 B…" at bounding box center [831, 342] width 296 height 292
drag, startPoint x: 884, startPoint y: 422, endPoint x: 821, endPoint y: 425, distance: 62.3
click at [821, 425] on div "Repayment Amount $9,312.70" at bounding box center [831, 425] width 296 height 21
click at [869, 440] on div "Net Amount Financed $640,000.00 Total Lender Fees $0.00 Origination Fee $0.00 B…" at bounding box center [831, 342] width 296 height 292
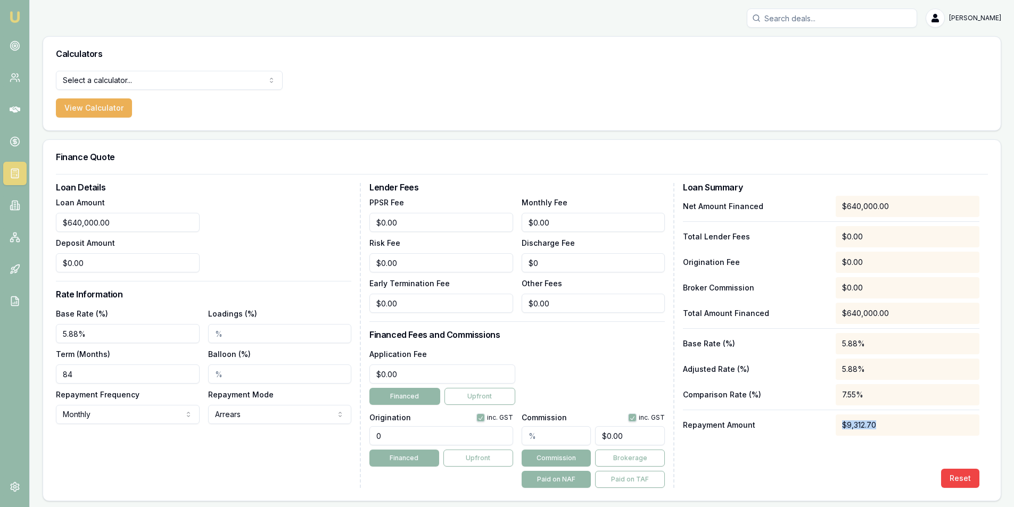
drag, startPoint x: 852, startPoint y: 430, endPoint x: 807, endPoint y: 433, distance: 44.8
click at [838, 433] on div "$9,312.70" at bounding box center [908, 425] width 144 height 21
click at [256, 255] on div "Loan Amount $640,000.00 Deposit Amount $0.00" at bounding box center [203, 234] width 295 height 77
drag, startPoint x: 85, startPoint y: 375, endPoint x: 57, endPoint y: 369, distance: 27.8
click at [52, 374] on div "Loan Details Loan Amount $640,000.00 Deposit Amount $0.00 Rate Information Base…" at bounding box center [522, 337] width 958 height 327
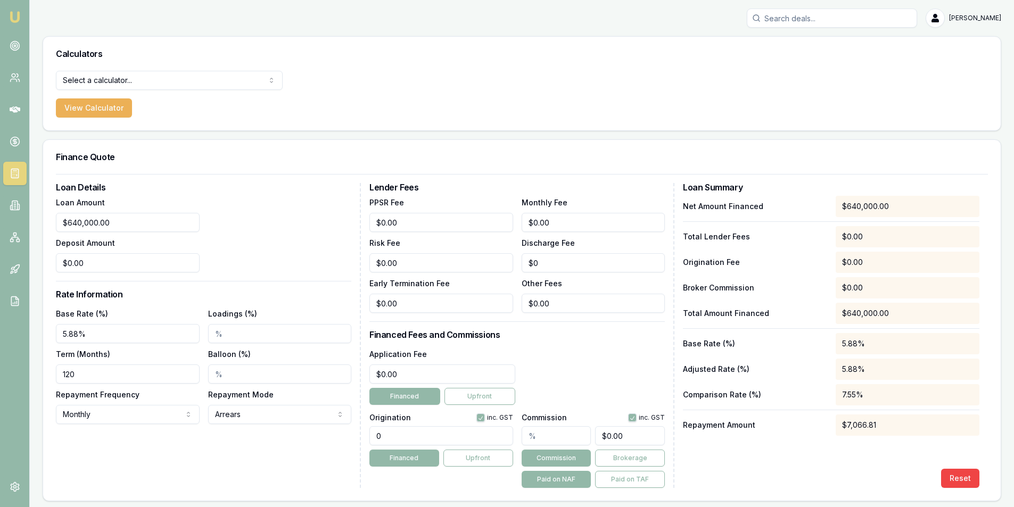
click at [886, 423] on div "$7,066.81" at bounding box center [908, 425] width 144 height 21
drag, startPoint x: 87, startPoint y: 371, endPoint x: 69, endPoint y: 374, distance: 18.8
click at [69, 374] on input "120" at bounding box center [128, 374] width 144 height 19
click at [894, 469] on div "Reset" at bounding box center [831, 478] width 296 height 19
drag, startPoint x: 878, startPoint y: 422, endPoint x: 854, endPoint y: 426, distance: 24.3
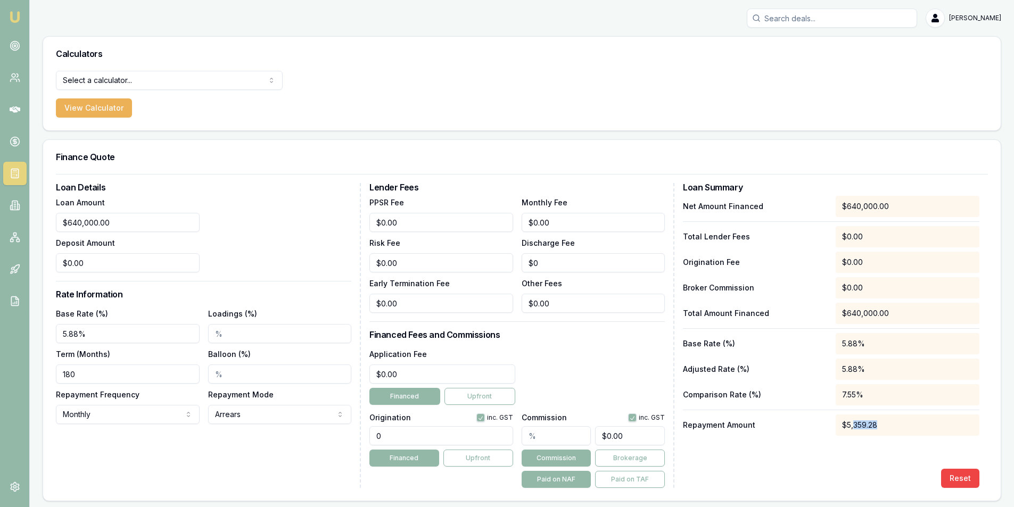
click at [854, 426] on div "$5,359.28" at bounding box center [908, 425] width 144 height 21
click at [865, 442] on div "Net Amount Financed $640,000.00 Total Lender Fees $0.00 Origination Fee $0.00 B…" at bounding box center [831, 342] width 296 height 292
click at [77, 375] on input "180" at bounding box center [128, 374] width 144 height 19
drag, startPoint x: 90, startPoint y: 379, endPoint x: 41, endPoint y: 378, distance: 49.0
click at [41, 378] on main "Calculators Select a calculator... Finance Quote Lender Match Payslip Calculato…" at bounding box center [522, 268] width 984 height 465
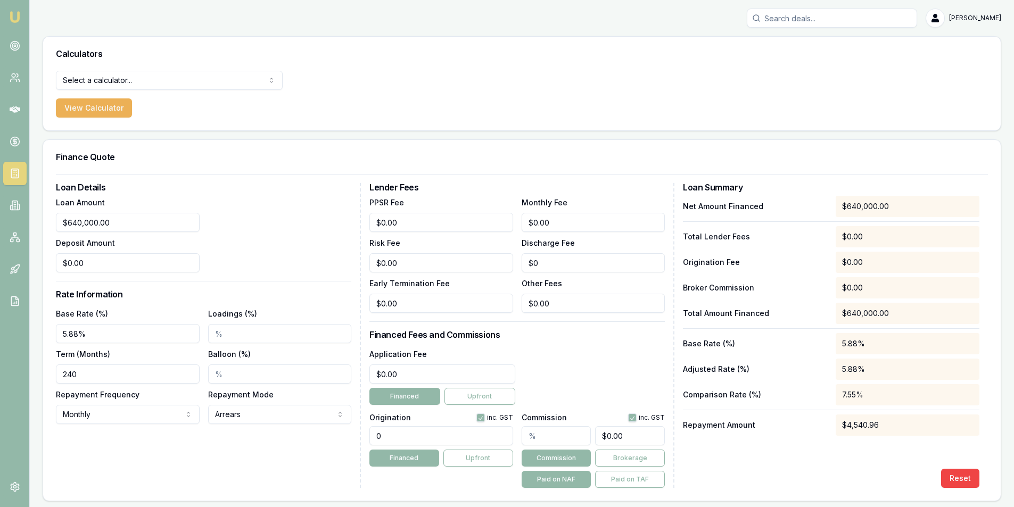
click at [315, 251] on div "Loan Amount $640,000.00 Deposit Amount $0.00" at bounding box center [203, 234] width 295 height 77
click at [877, 419] on div "$4,540.96" at bounding box center [908, 425] width 144 height 21
click at [893, 424] on div "$4,540.96" at bounding box center [908, 425] width 144 height 21
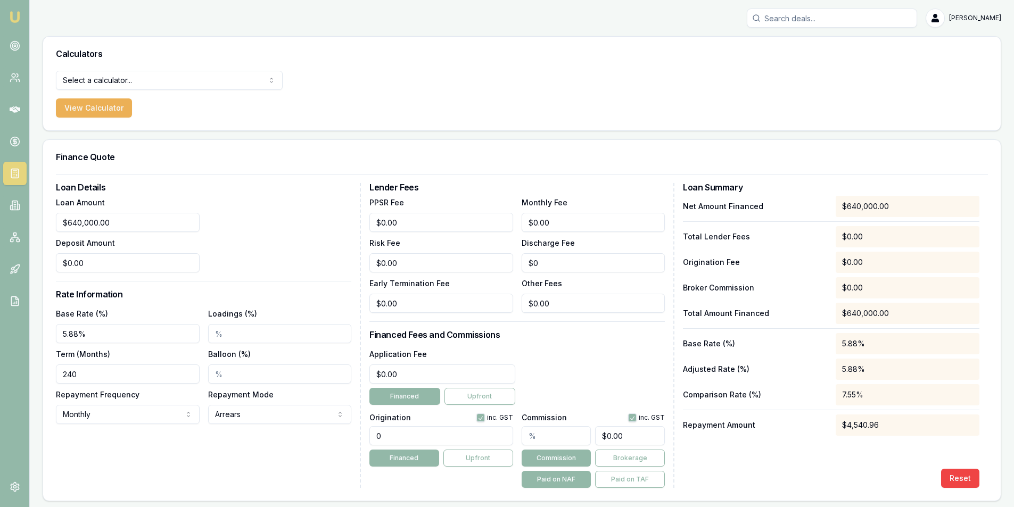
click at [900, 446] on div "Net Amount Financed $640,000.00 Total Lender Fees $0.00 Origination Fee $0.00 B…" at bounding box center [831, 342] width 296 height 292
click at [842, 443] on div "Net Amount Financed $640,000.00 Total Lender Fees $0.00 Origination Fee $0.00 B…" at bounding box center [831, 342] width 296 height 292
drag, startPoint x: 883, startPoint y: 430, endPoint x: 846, endPoint y: 431, distance: 36.8
click at [846, 431] on div "$4,540.96" at bounding box center [908, 425] width 144 height 21
click at [855, 455] on div "Net Amount Financed $640,000.00 Total Lender Fees $0.00 Origination Fee $0.00 B…" at bounding box center [831, 342] width 296 height 292
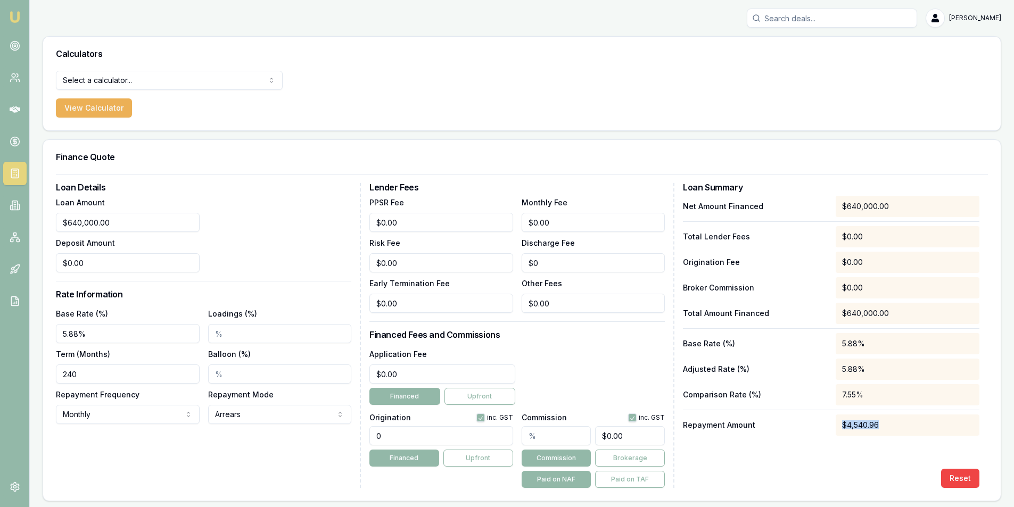
drag, startPoint x: 893, startPoint y: 425, endPoint x: 839, endPoint y: 428, distance: 53.9
click at [839, 428] on div "$4,540.96" at bounding box center [908, 425] width 144 height 21
click at [849, 441] on div "Net Amount Financed $640,000.00 Total Lender Fees $0.00 Origination Fee $0.00 B…" at bounding box center [831, 342] width 296 height 292
drag, startPoint x: 886, startPoint y: 420, endPoint x: 820, endPoint y: 429, distance: 66.0
click at [820, 429] on div "Repayment Amount $4,540.96" at bounding box center [831, 425] width 296 height 21
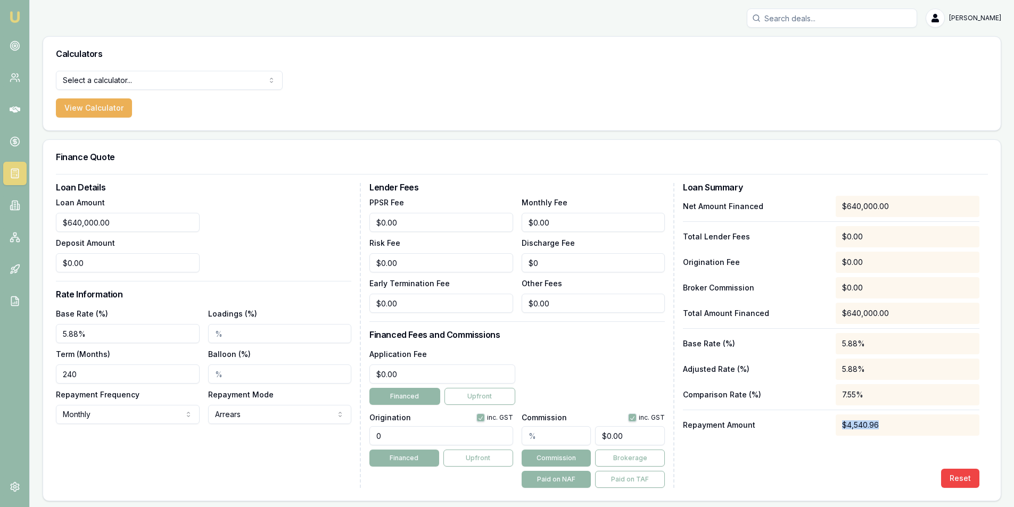
click at [870, 448] on div "Net Amount Financed $640,000.00 Total Lender Fees $0.00 Origination Fee $0.00 B…" at bounding box center [831, 342] width 296 height 292
drag, startPoint x: 81, startPoint y: 377, endPoint x: 32, endPoint y: 372, distance: 49.2
click at [32, 372] on main "Calculators Select a calculator... Finance Quote Lender Match Payslip Calculato…" at bounding box center [522, 268] width 984 height 465
click at [71, 378] on input "240" at bounding box center [128, 374] width 144 height 19
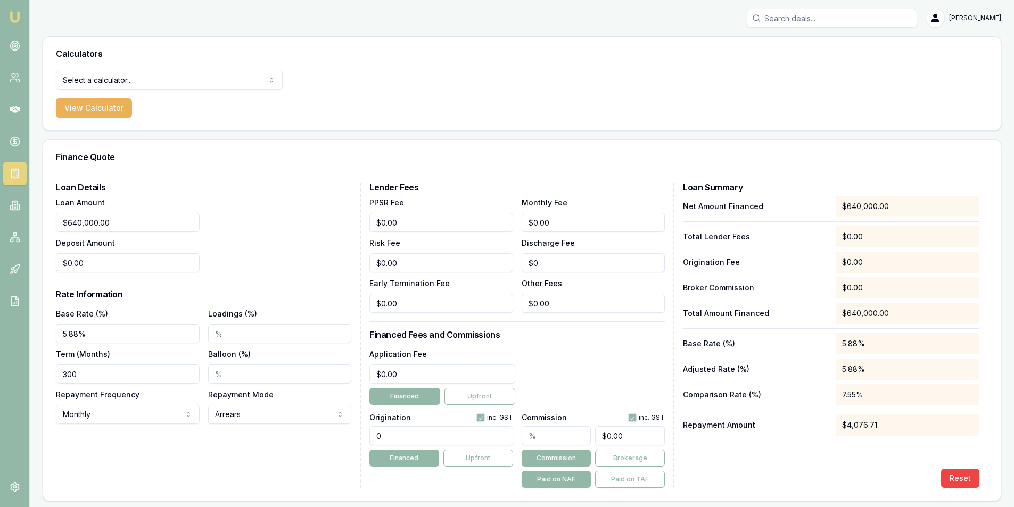
drag, startPoint x: 88, startPoint y: 374, endPoint x: 48, endPoint y: 372, distance: 39.4
click at [48, 372] on div "Loan Details Loan Amount $640,000.00 Deposit Amount $0.00 Rate Information Base…" at bounding box center [522, 337] width 958 height 327
type input "360"
click at [880, 423] on div "$3,787.89" at bounding box center [908, 425] width 144 height 21
drag, startPoint x: 876, startPoint y: 369, endPoint x: 818, endPoint y: 377, distance: 58.0
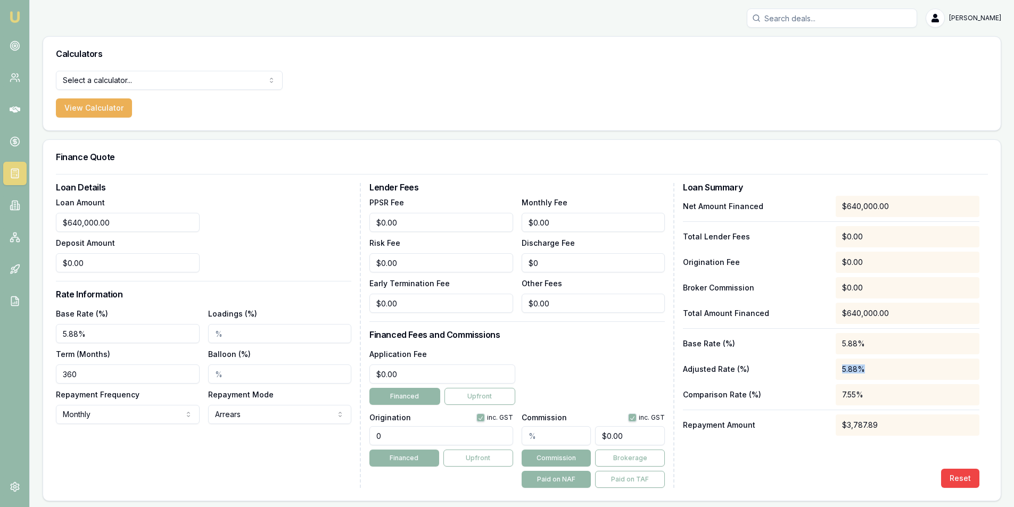
click at [818, 377] on div "Adjusted Rate (%) 5.88%" at bounding box center [831, 369] width 296 height 21
click at [819, 373] on p "Adjusted Rate (%)" at bounding box center [755, 369] width 144 height 11
click at [278, 333] on input "Loadings (%)" at bounding box center [280, 333] width 144 height 19
click at [266, 274] on div "Loan Details Loan Amount $640,000.00 Deposit Amount $0.00 Rate Information Base…" at bounding box center [208, 335] width 305 height 305
click at [272, 299] on div "Loan Details Loan Amount $640,000.00 Deposit Amount $0.00 Rate Information Base…" at bounding box center [208, 335] width 305 height 305
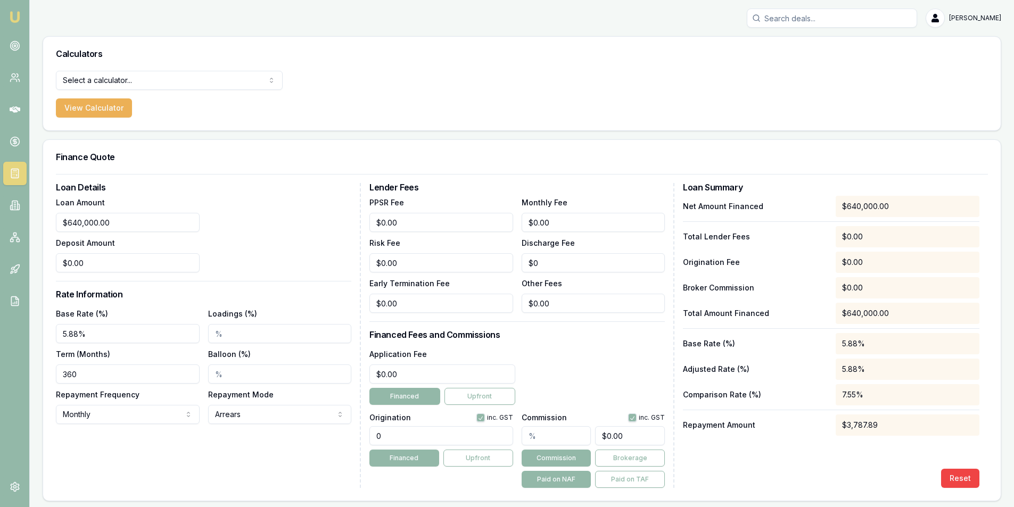
click at [281, 333] on input "Loadings (%)" at bounding box center [280, 333] width 144 height 19
click at [297, 387] on div "Base Rate (%) 5.88% Loadings (%) Term (Months) 360 Balloon (%) Repayment Freque…" at bounding box center [203, 365] width 295 height 117
click at [298, 381] on input "Balloon (%)" at bounding box center [280, 374] width 144 height 19
click at [908, 71] on div "Select a calculator... Finance Quote Lender Match Payslip Calculator View Calcu…" at bounding box center [522, 101] width 958 height 60
